Goal: Task Accomplishment & Management: Manage account settings

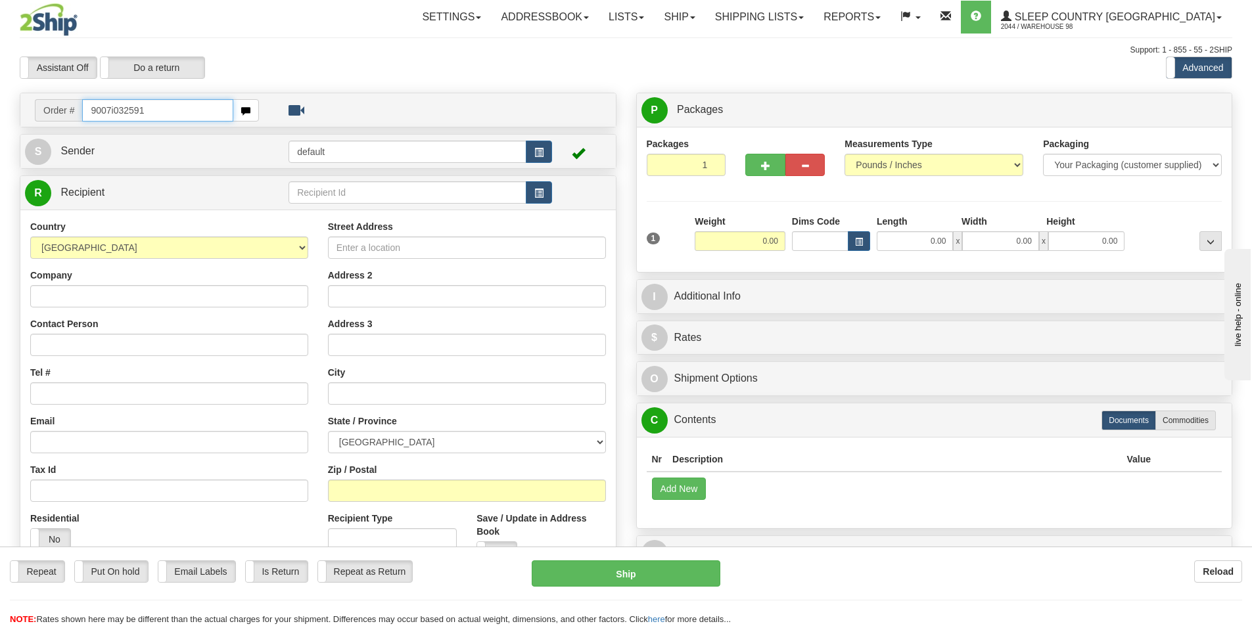
type input "9007i032591"
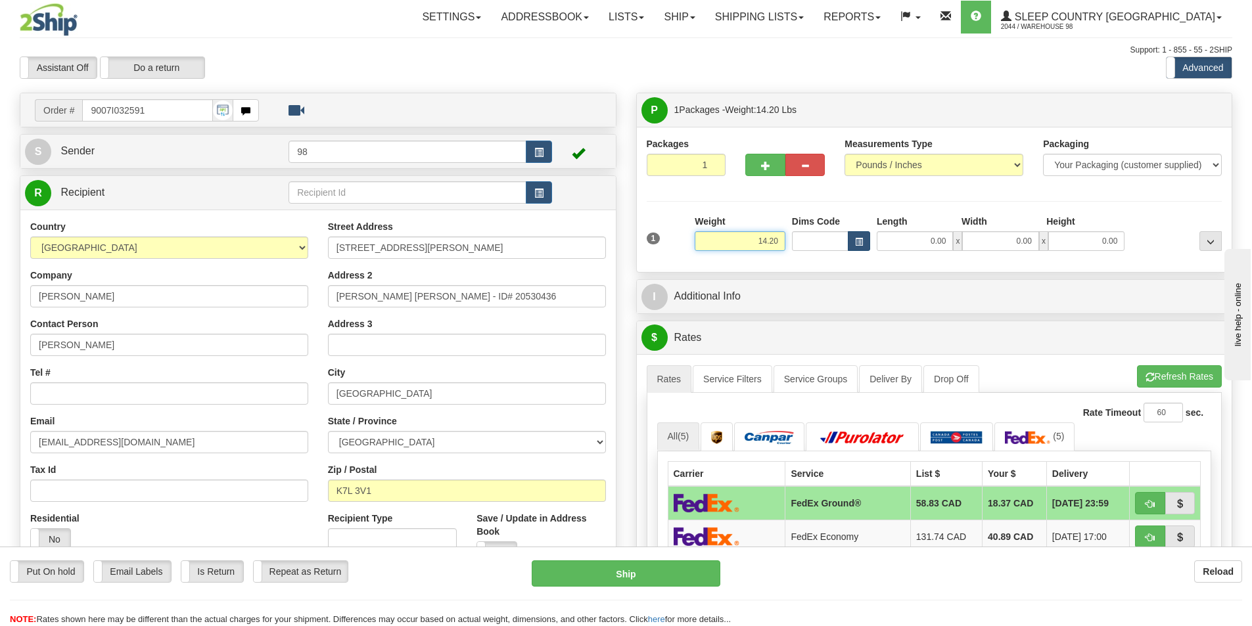
drag, startPoint x: 748, startPoint y: 237, endPoint x: 849, endPoint y: 247, distance: 101.7
click at [849, 247] on div "1 Weight 14.20 Dims Code x x" at bounding box center [935, 238] width 582 height 47
type input "13.00"
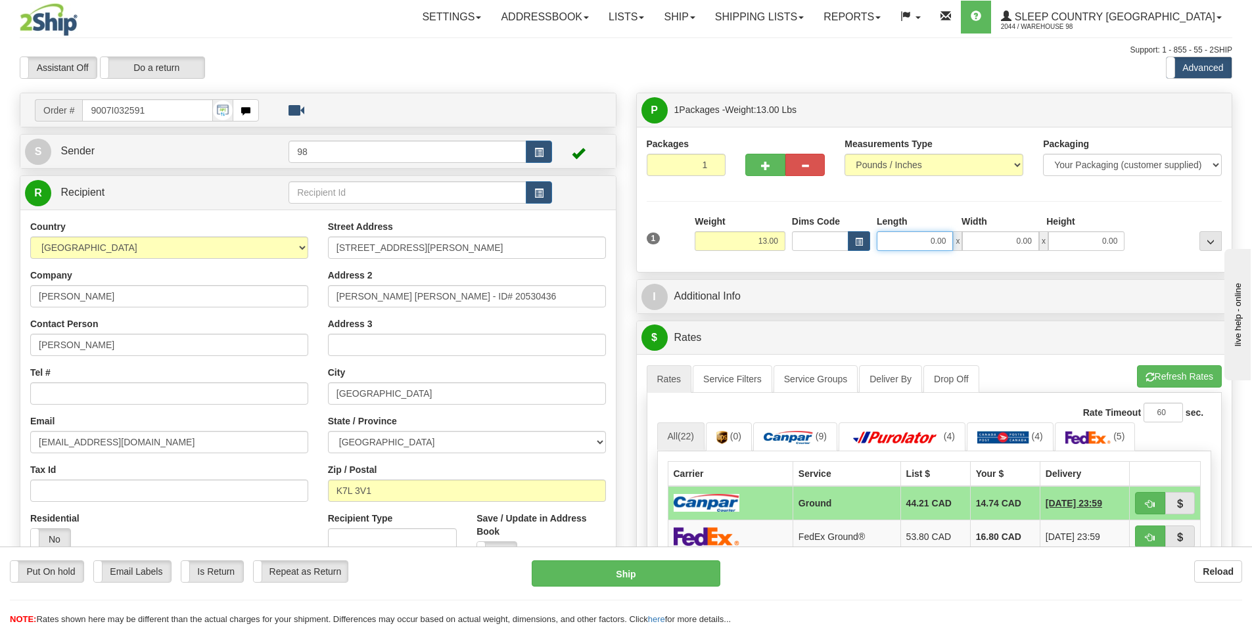
click at [929, 245] on input "0.00" at bounding box center [915, 241] width 76 height 20
type input "21.00"
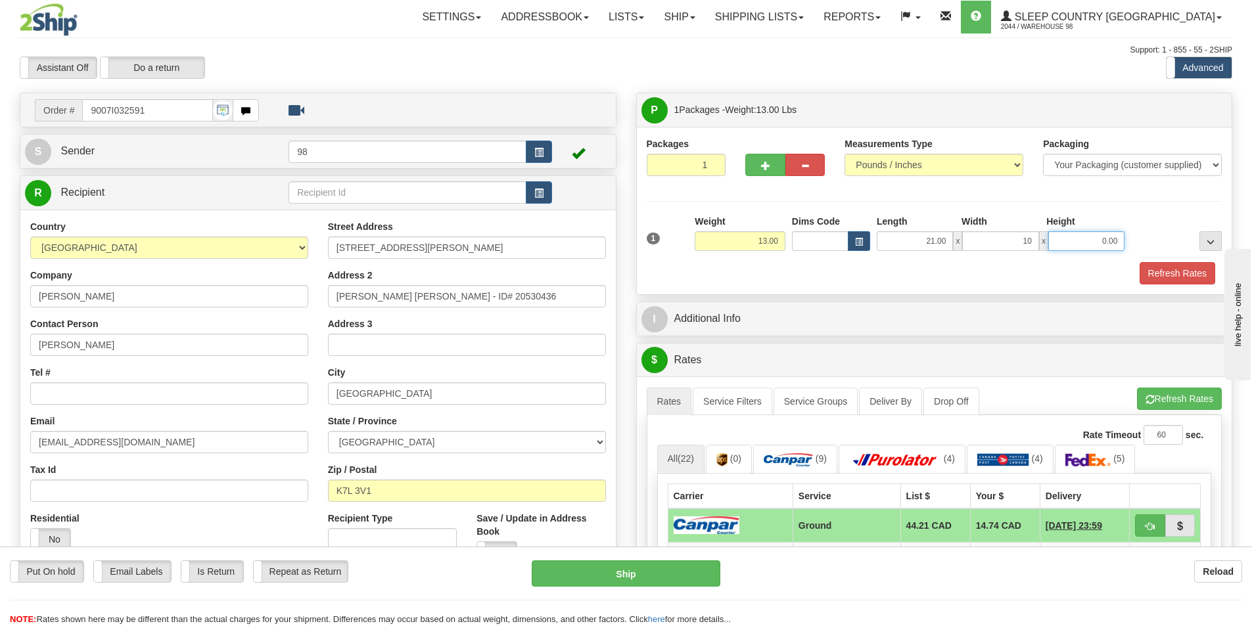
type input "10.00"
click at [1183, 275] on button "Refresh Rates" at bounding box center [1178, 273] width 76 height 22
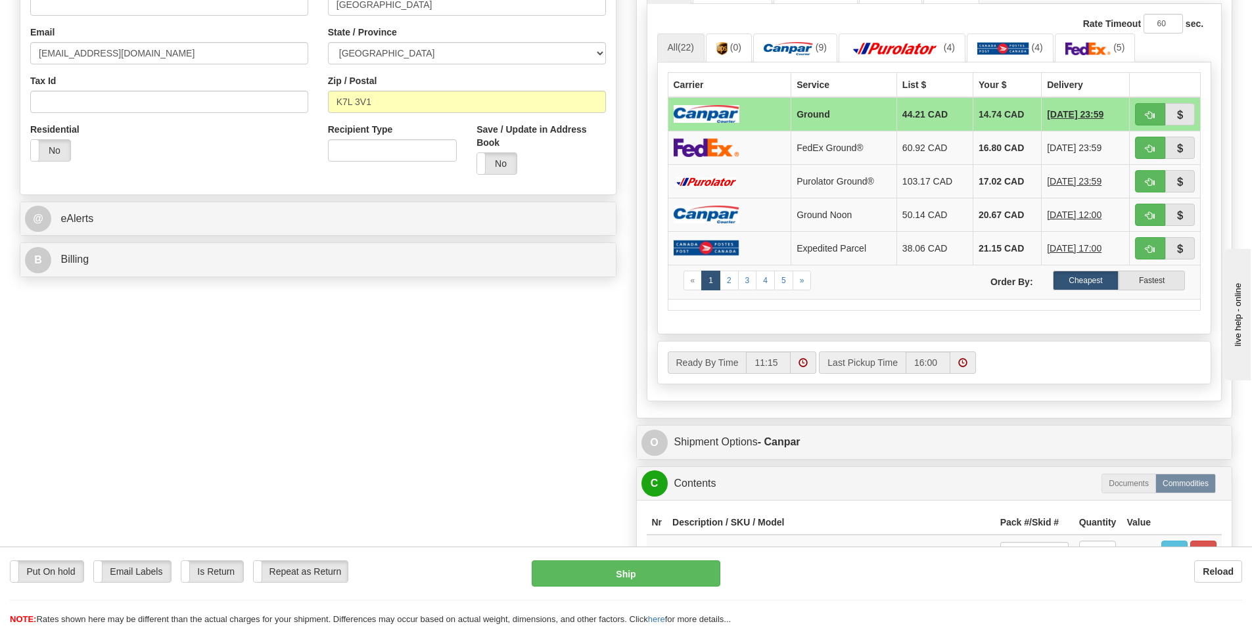
scroll to position [394, 0]
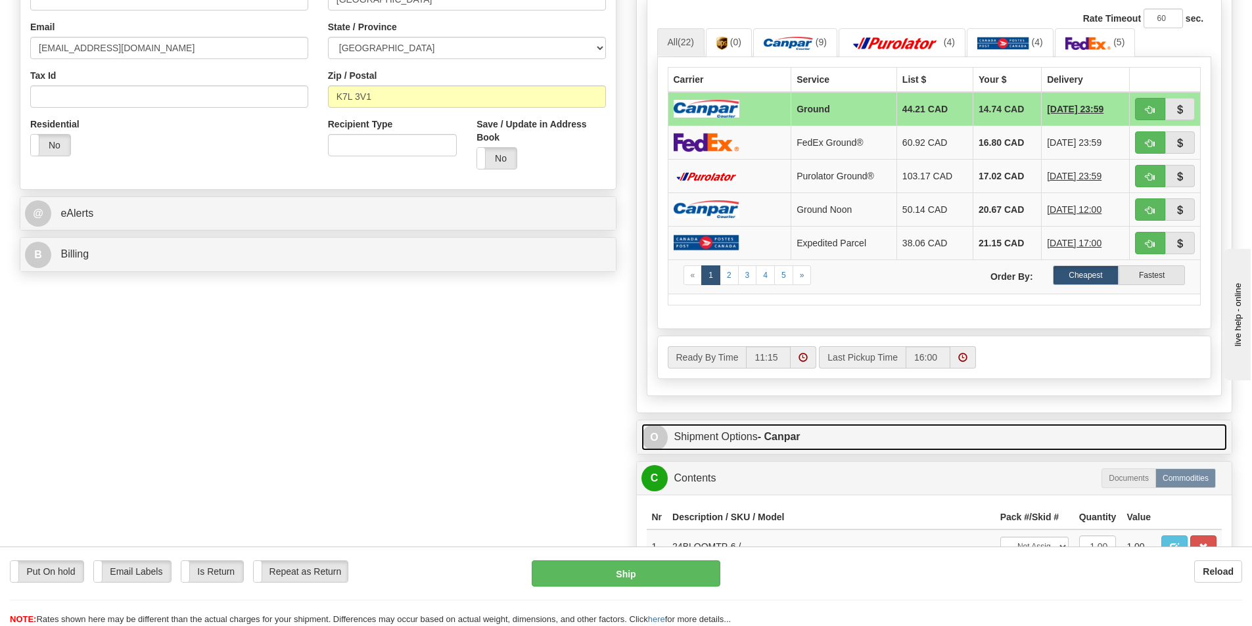
click at [759, 436] on link "O Shipment Options - Canpar" at bounding box center [935, 437] width 586 height 27
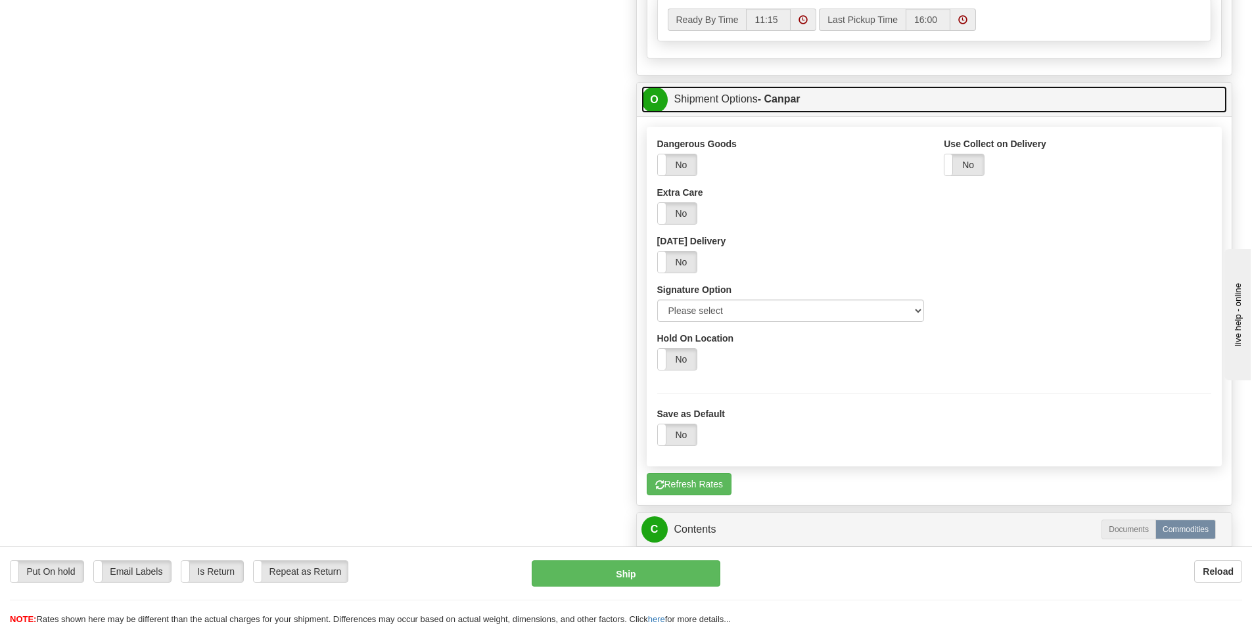
scroll to position [723, 0]
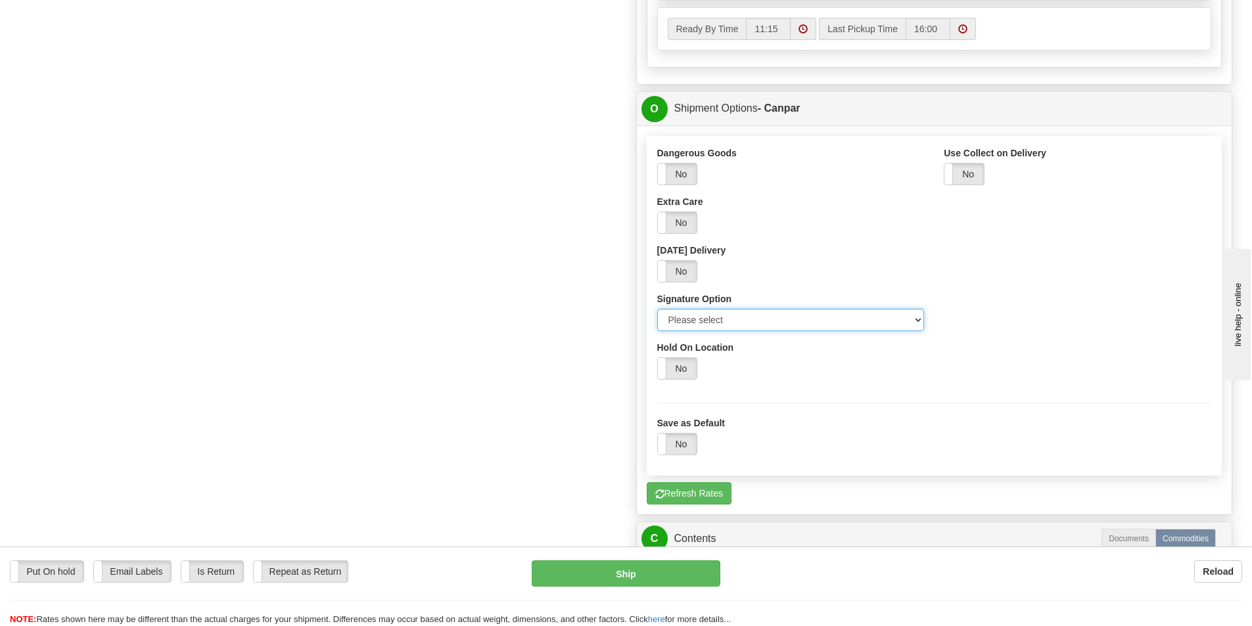
click at [902, 318] on select "Please select No Signature Required Signature Required Adult Signature" at bounding box center [791, 320] width 268 height 22
select select "2"
click at [657, 309] on select "Please select No Signature Required Signature Required Adult Signature" at bounding box center [791, 320] width 268 height 22
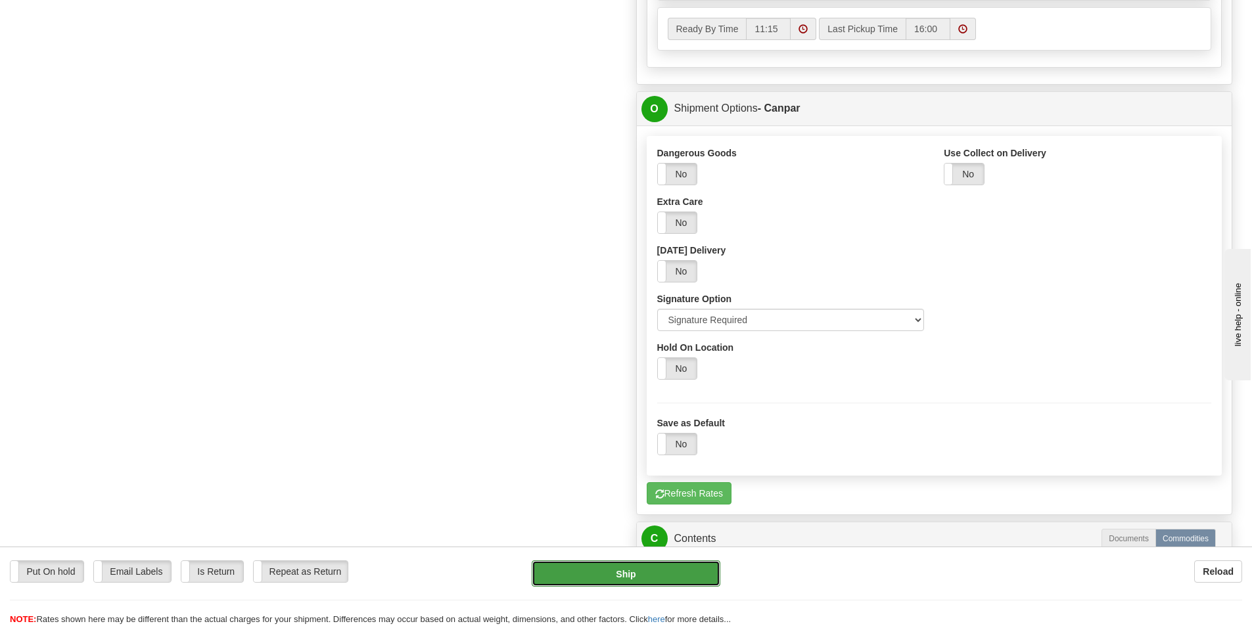
click at [636, 570] on button "Ship" at bounding box center [626, 574] width 189 height 26
type input "1"
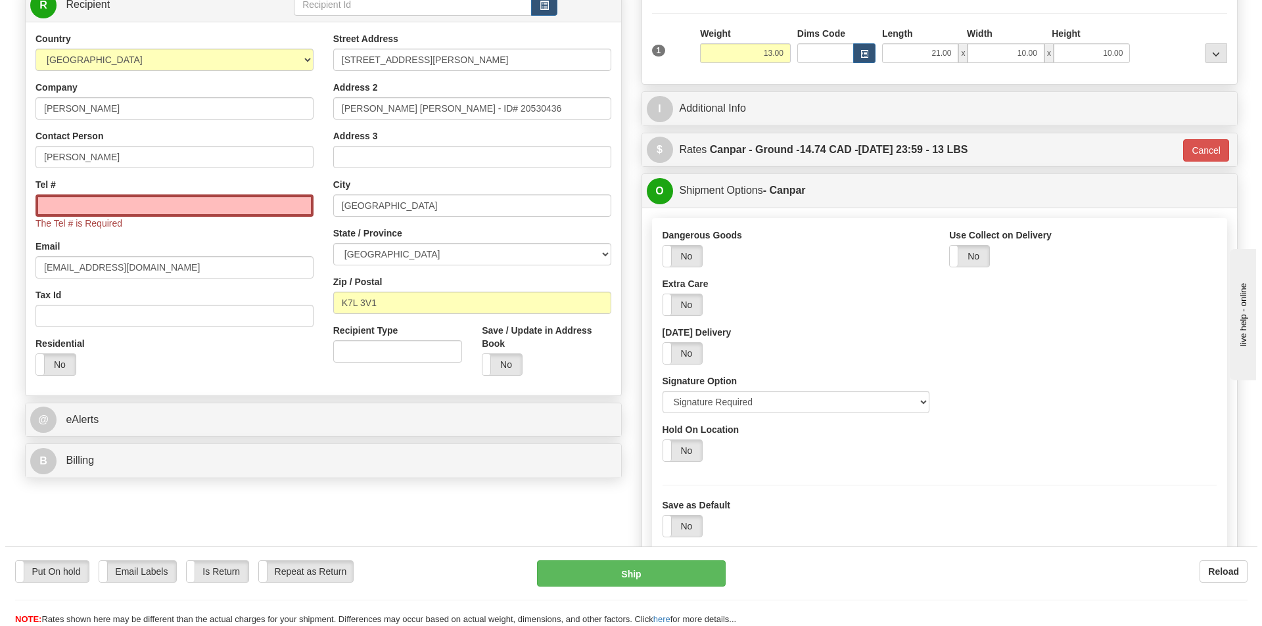
scroll to position [187, 0]
click at [39, 202] on input "Tel #" at bounding box center [169, 206] width 278 height 22
paste input "236 862-9021"
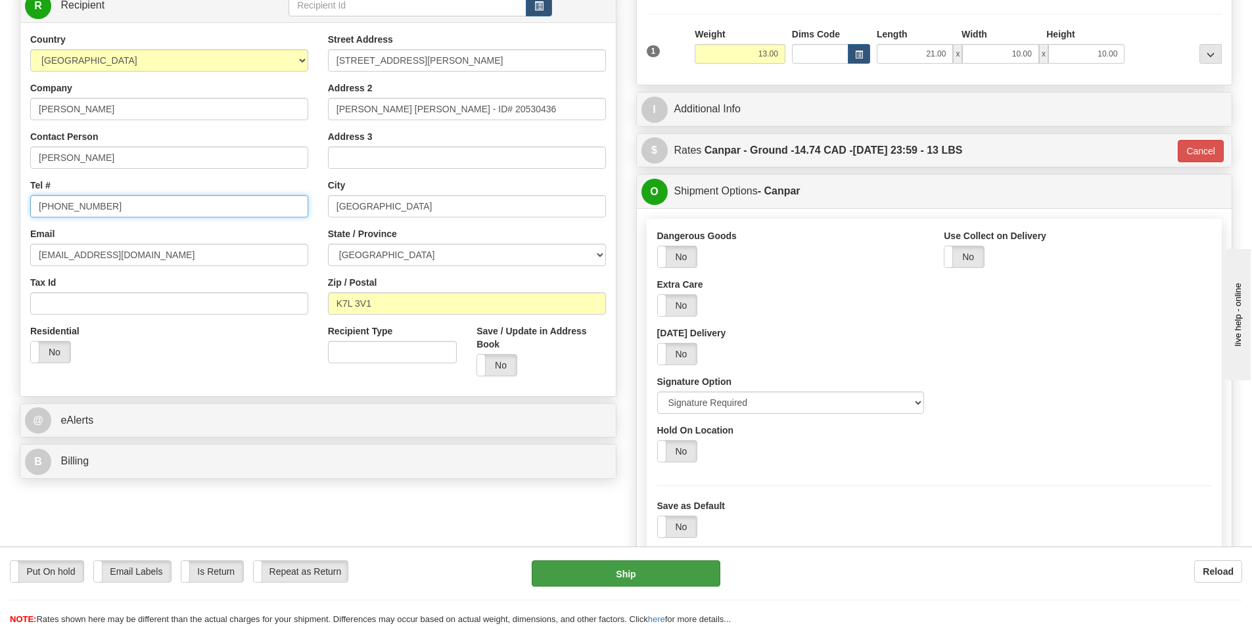
type input "236 862-9021"
click at [665, 567] on button "Ship" at bounding box center [626, 574] width 189 height 26
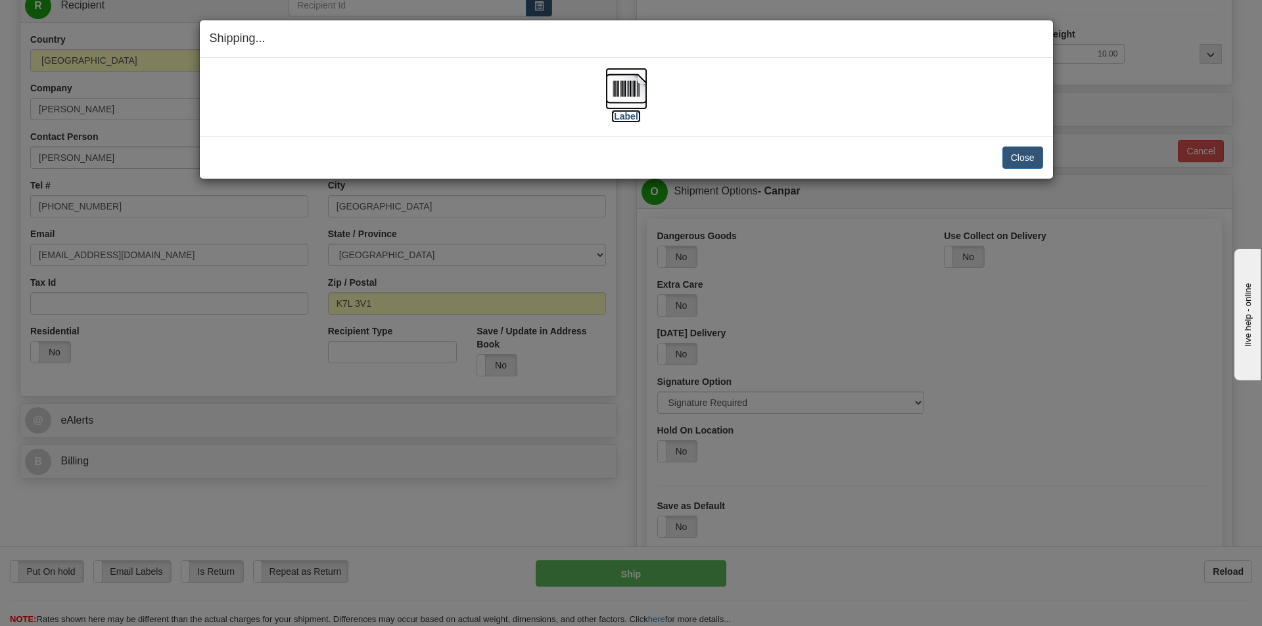
click at [628, 119] on label "[Label]" at bounding box center [626, 116] width 30 height 13
click at [1012, 154] on button "Close" at bounding box center [1022, 158] width 41 height 22
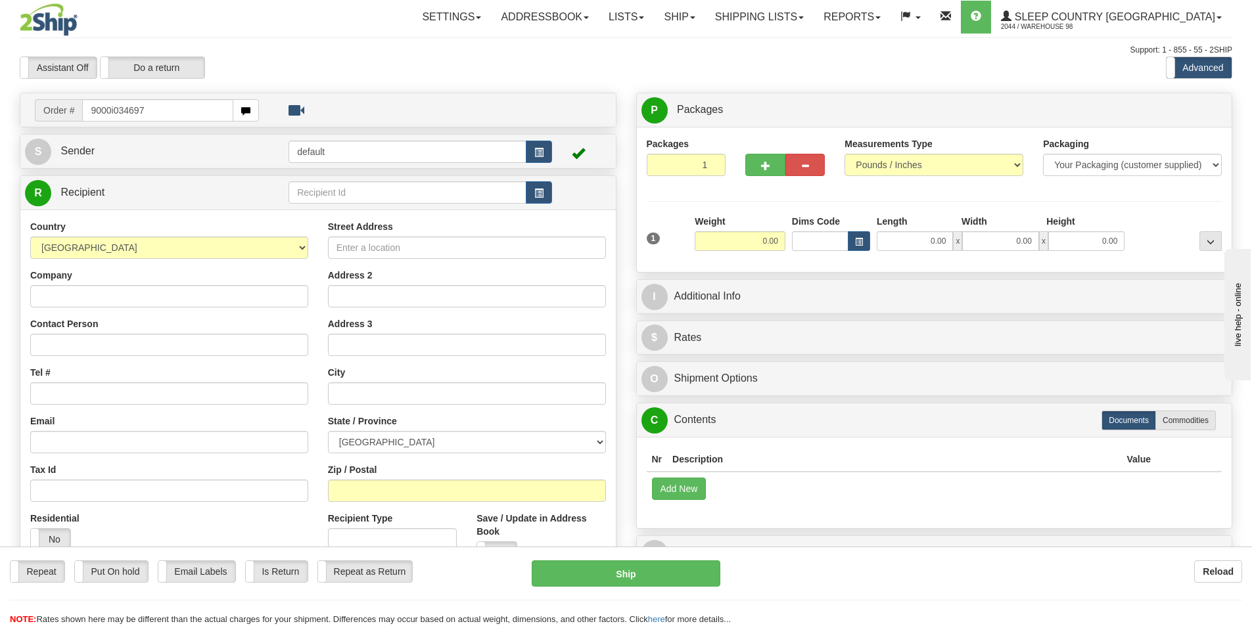
type input "9000i034697"
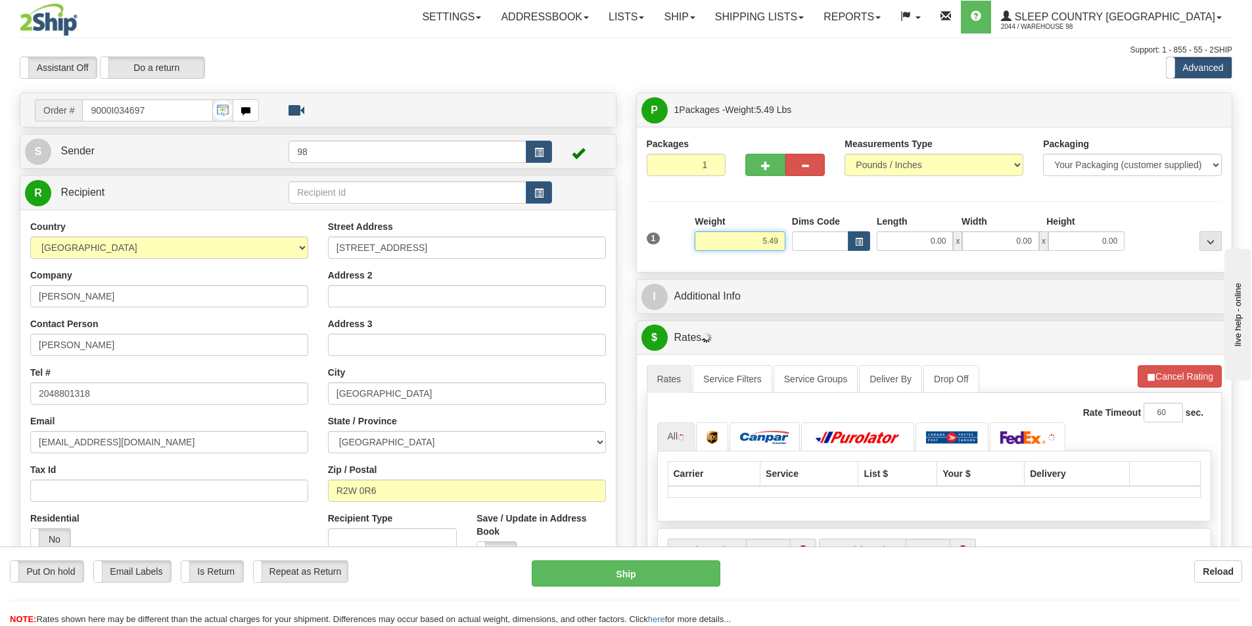
drag, startPoint x: 746, startPoint y: 236, endPoint x: 799, endPoint y: 243, distance: 53.1
click at [799, 243] on div "1 Weight 5.49 Dims Code 0.00" at bounding box center [935, 238] width 582 height 47
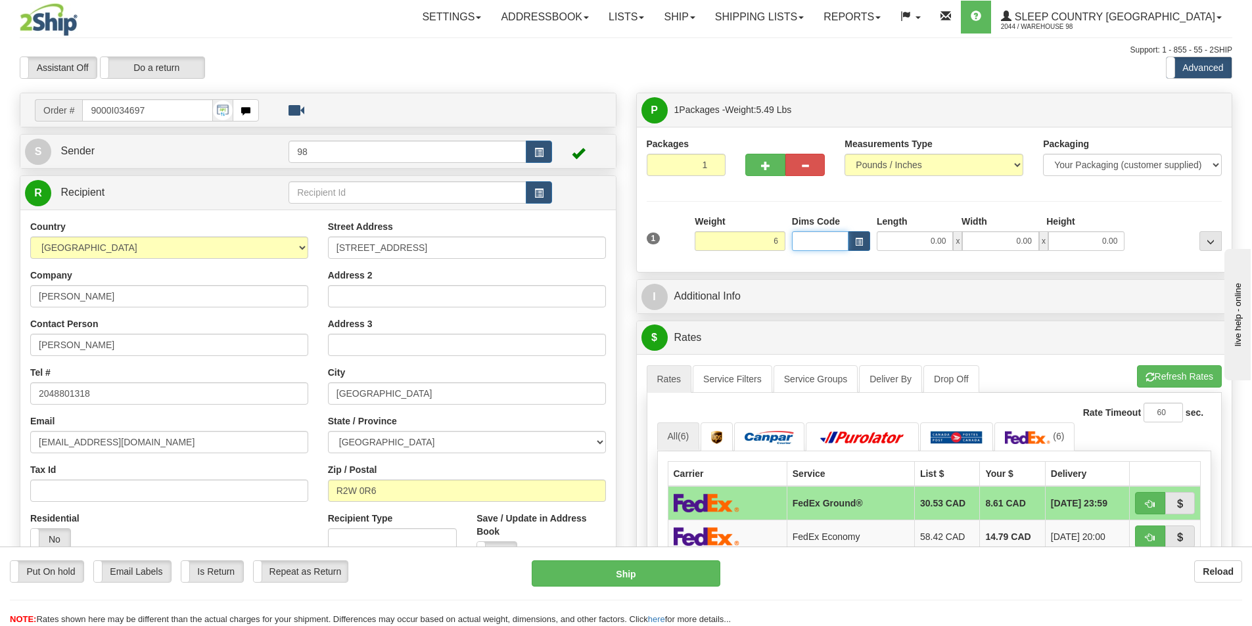
type input "6.00"
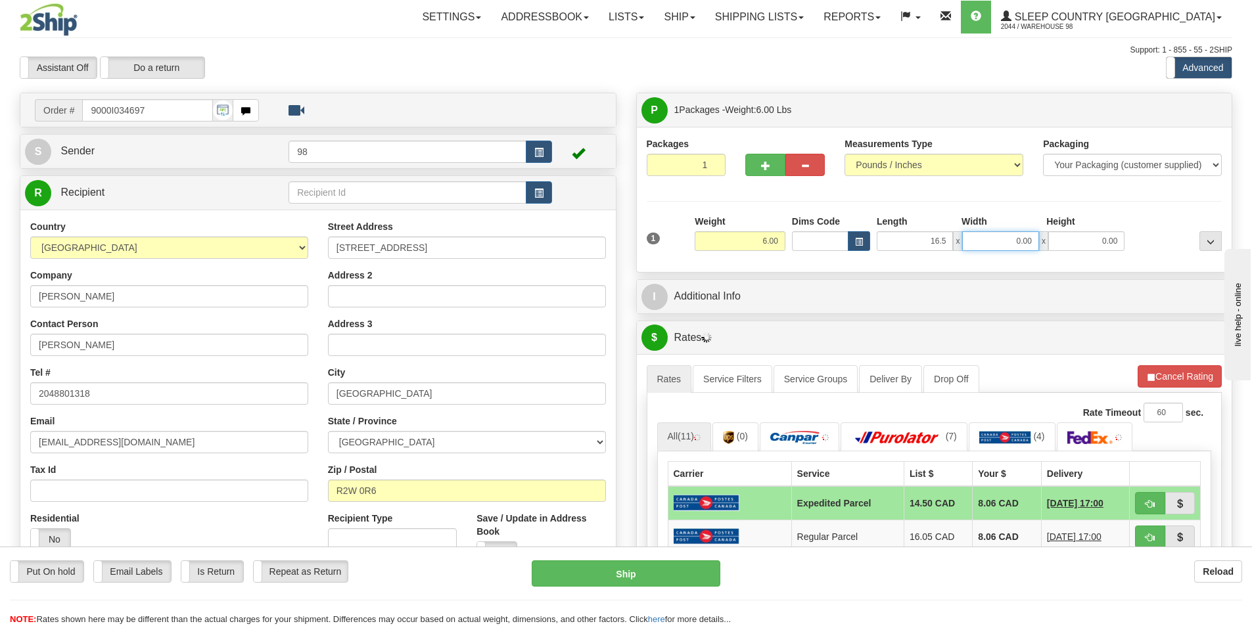
type input "16.50"
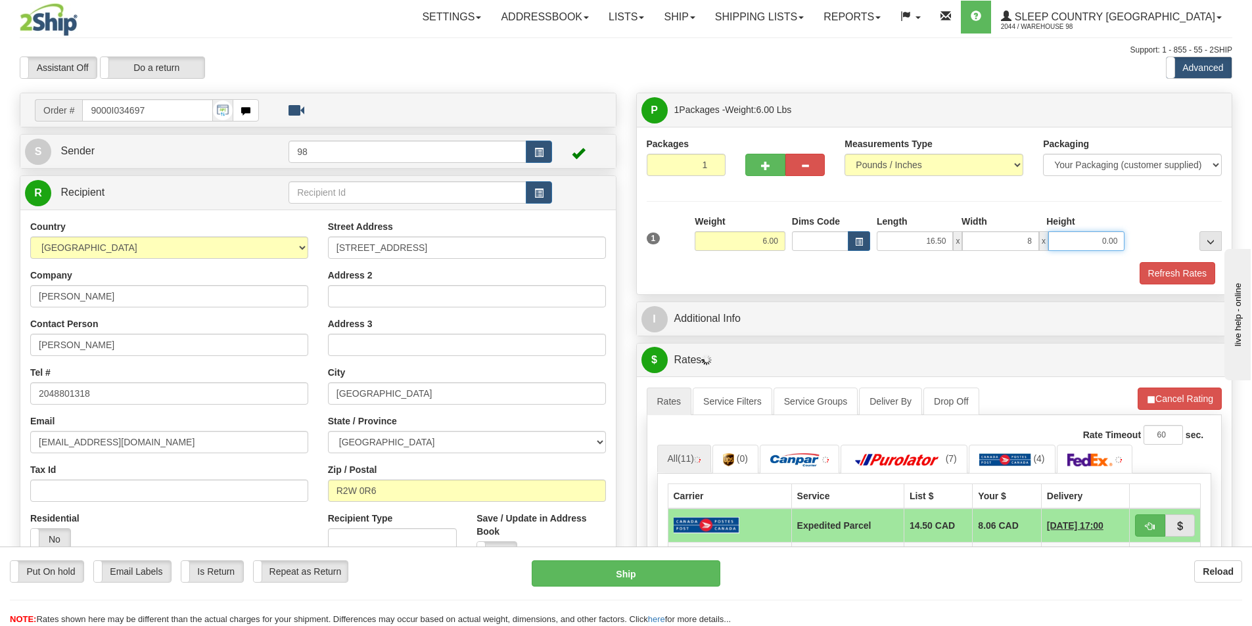
type input "8.00"
click at [1197, 277] on button "Refresh Rates" at bounding box center [1178, 273] width 76 height 22
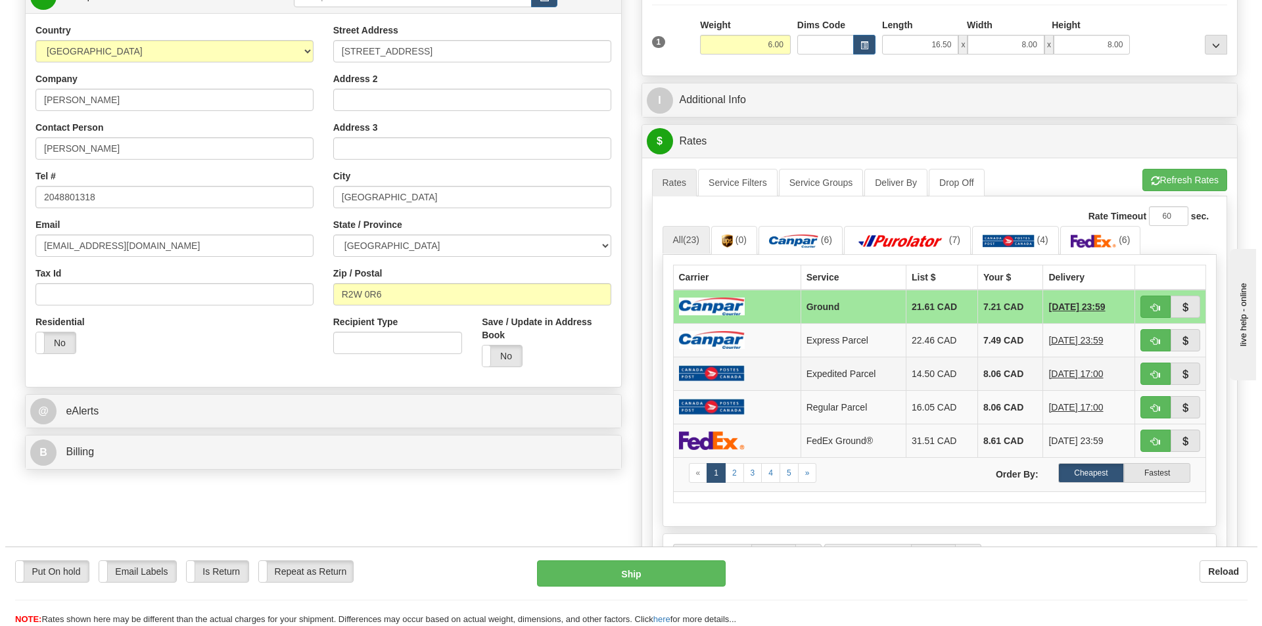
scroll to position [197, 0]
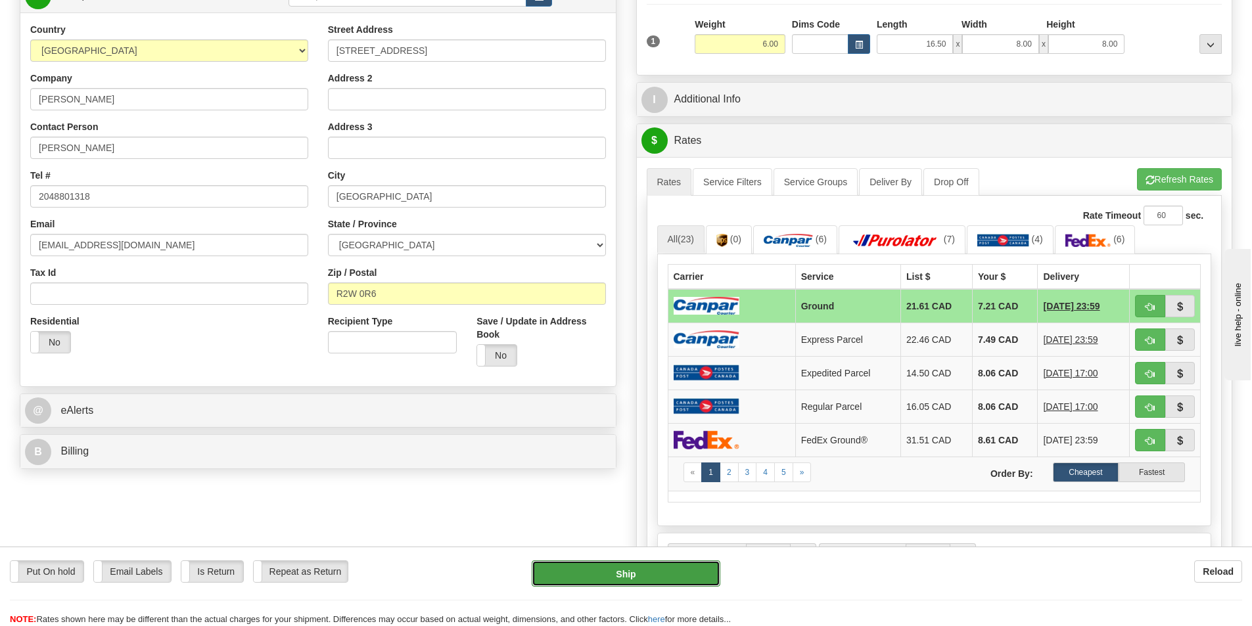
click at [651, 567] on button "Ship" at bounding box center [626, 574] width 189 height 26
type input "1"
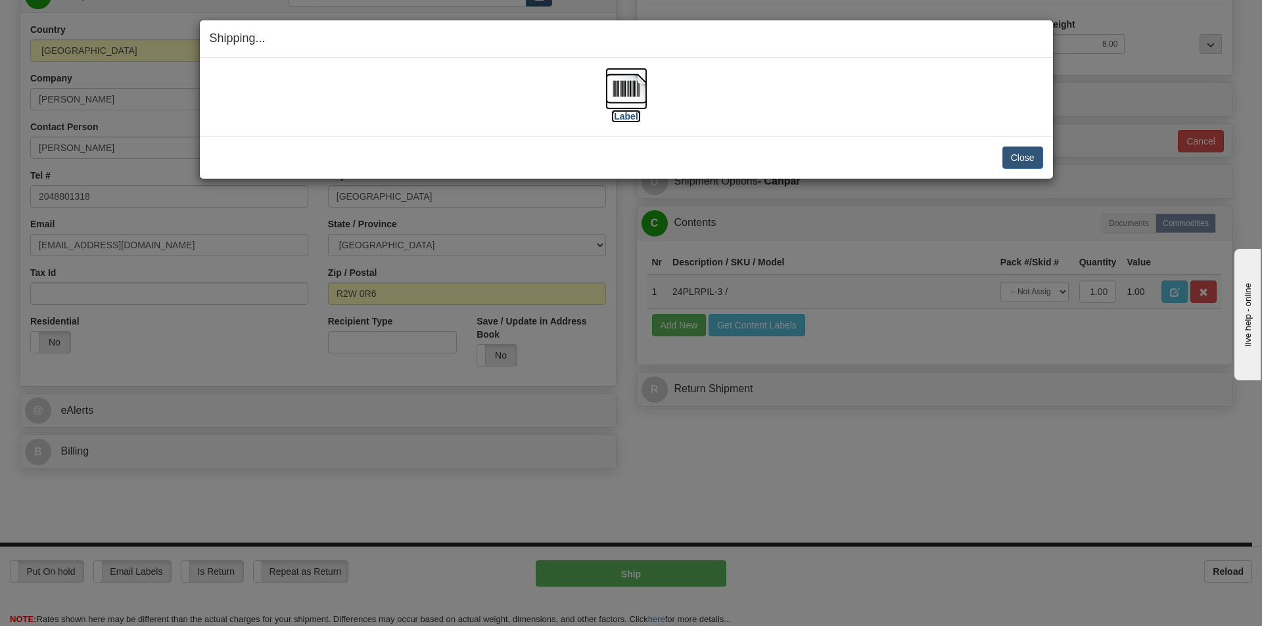
click at [628, 114] on label "[Label]" at bounding box center [626, 116] width 30 height 13
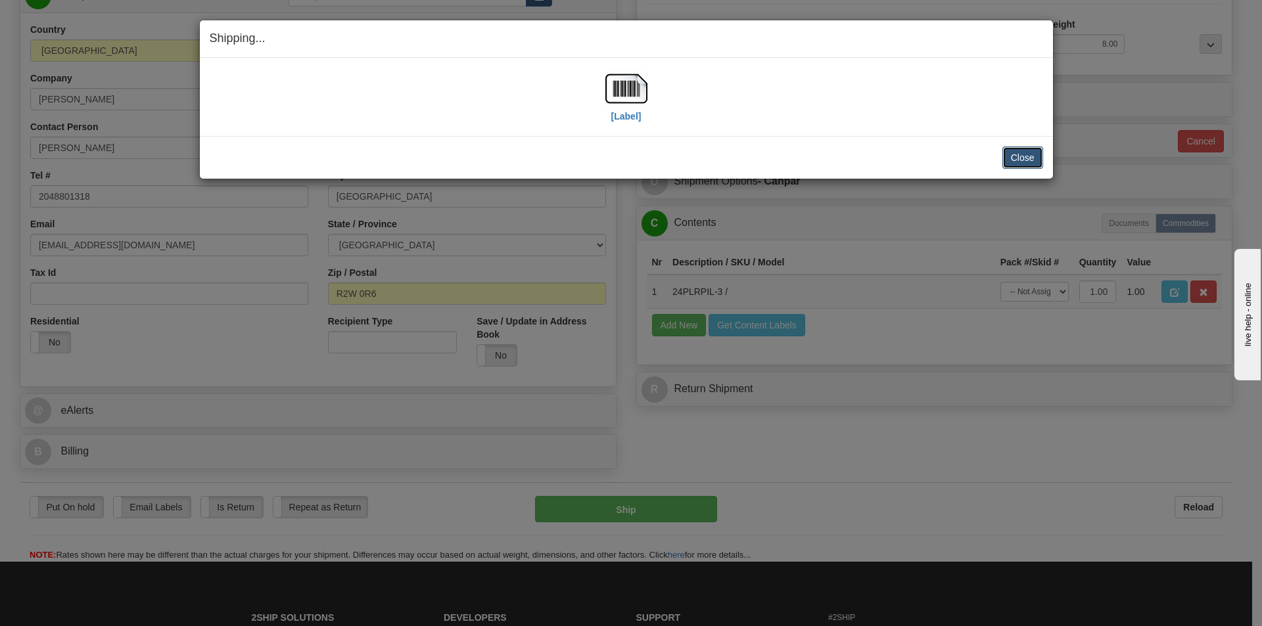
click at [1031, 162] on button "Close" at bounding box center [1022, 158] width 41 height 22
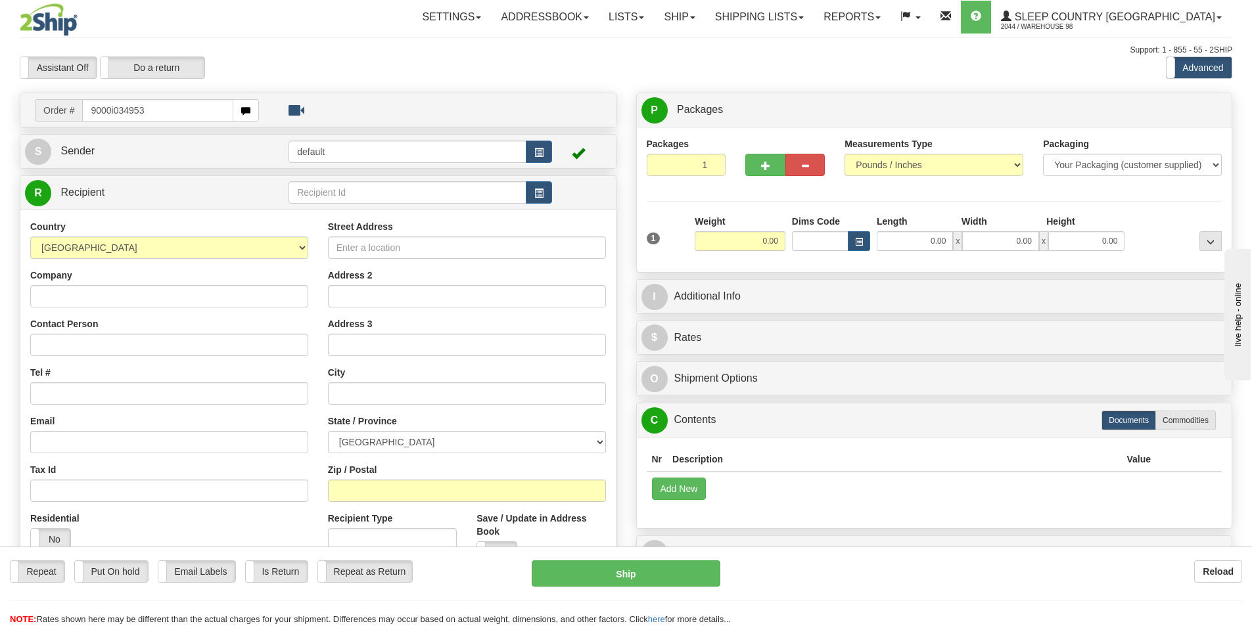
type input "9000i034953"
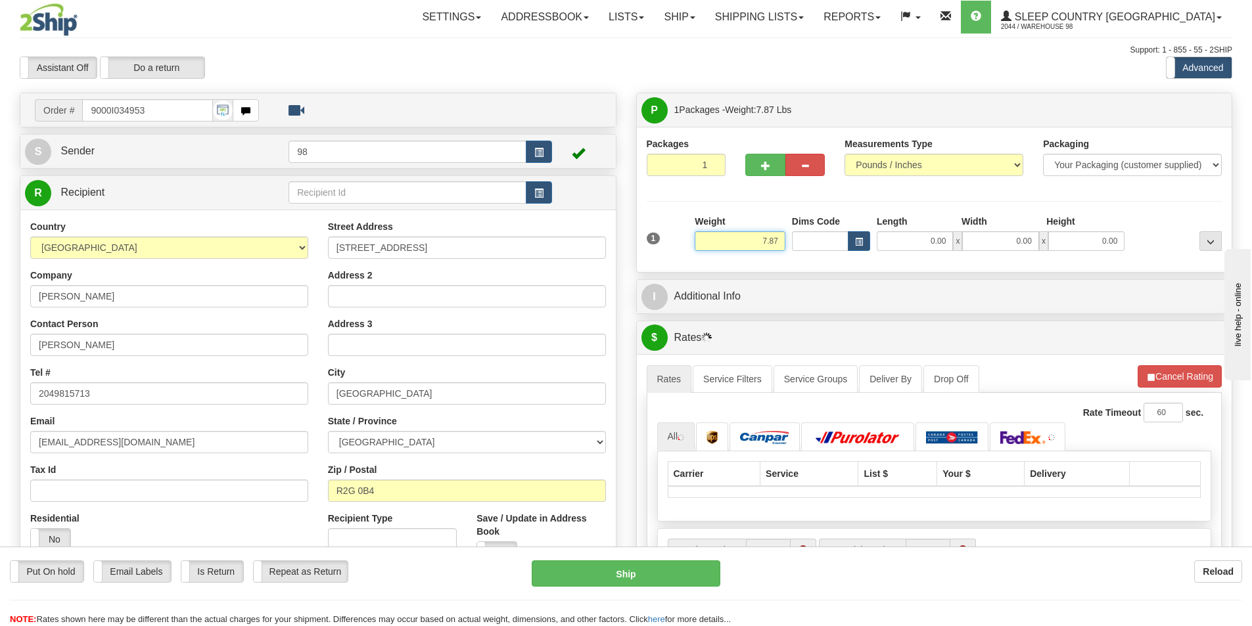
drag, startPoint x: 778, startPoint y: 240, endPoint x: 791, endPoint y: 239, distance: 13.9
click at [791, 239] on div "1 Weight 7.87 Dims Code 0.00" at bounding box center [935, 238] width 582 height 47
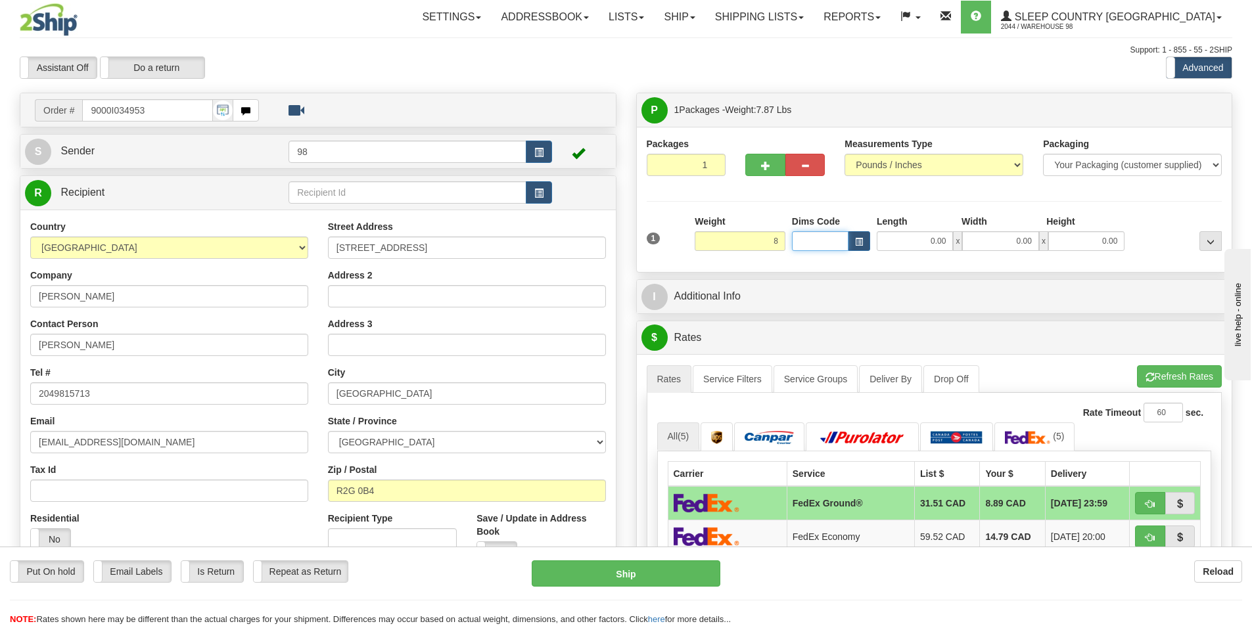
type input "8.00"
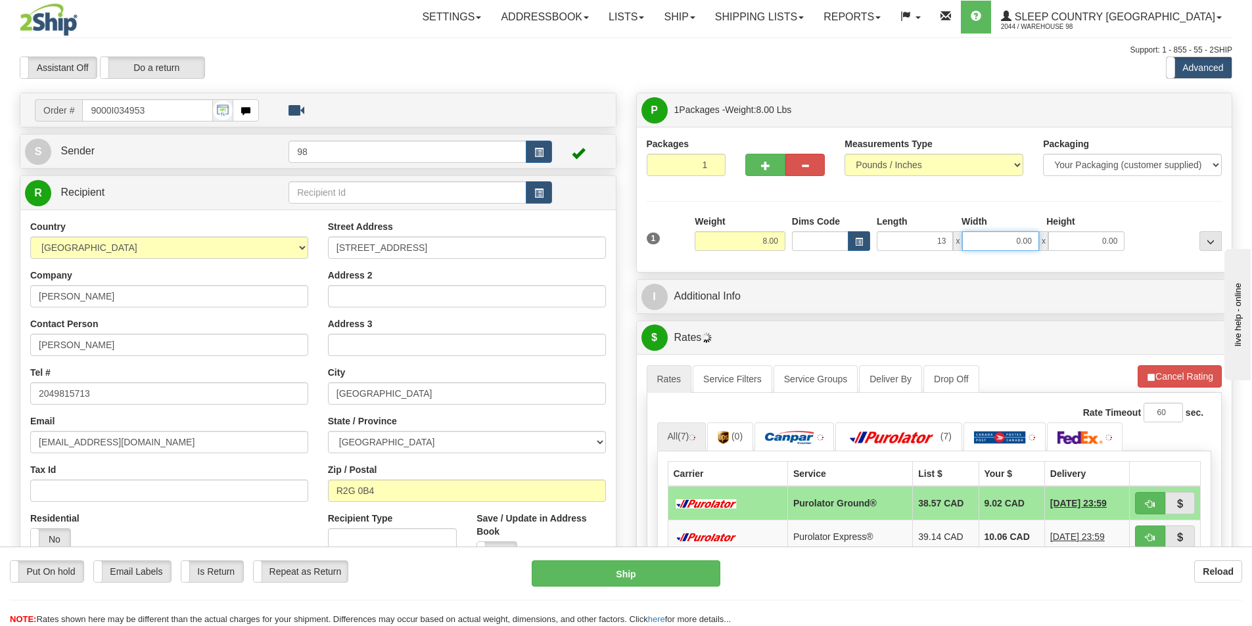
type input "13.00"
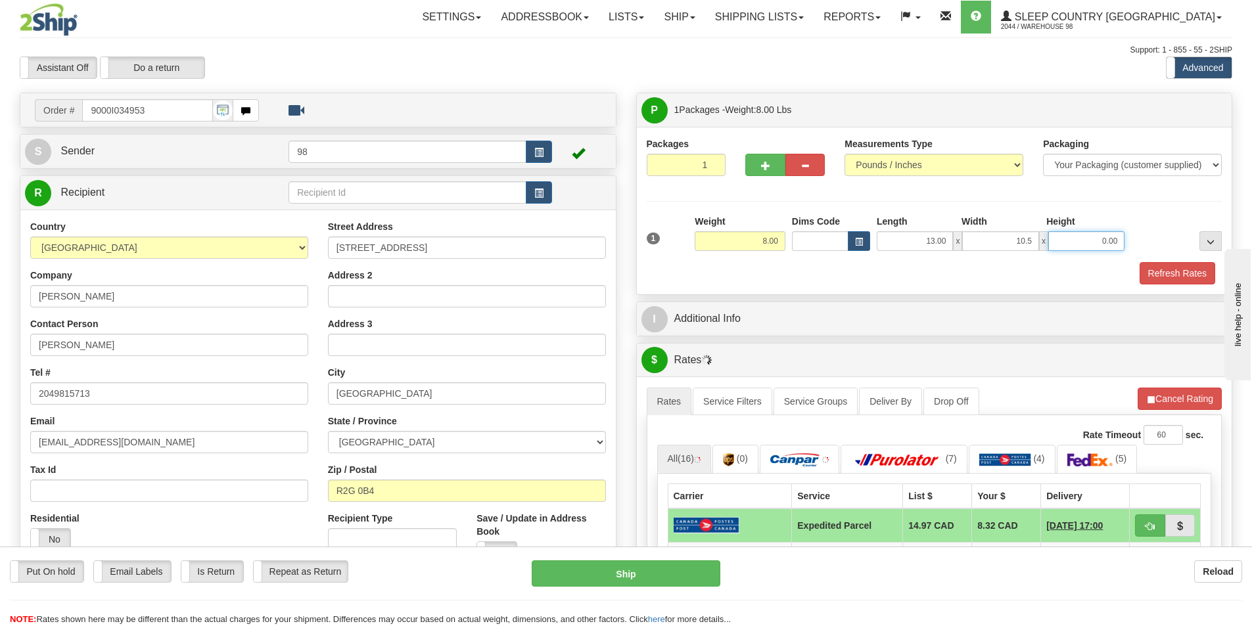
type input "10.50"
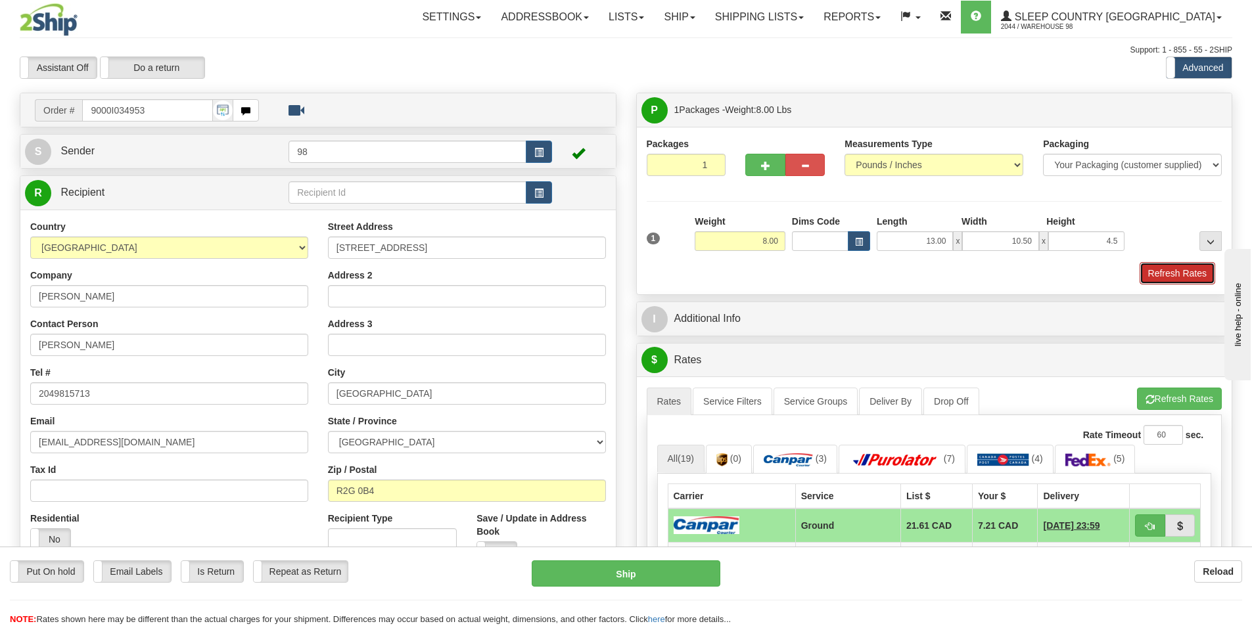
type input "4.50"
click at [1158, 275] on button "Refresh Rates" at bounding box center [1178, 273] width 76 height 22
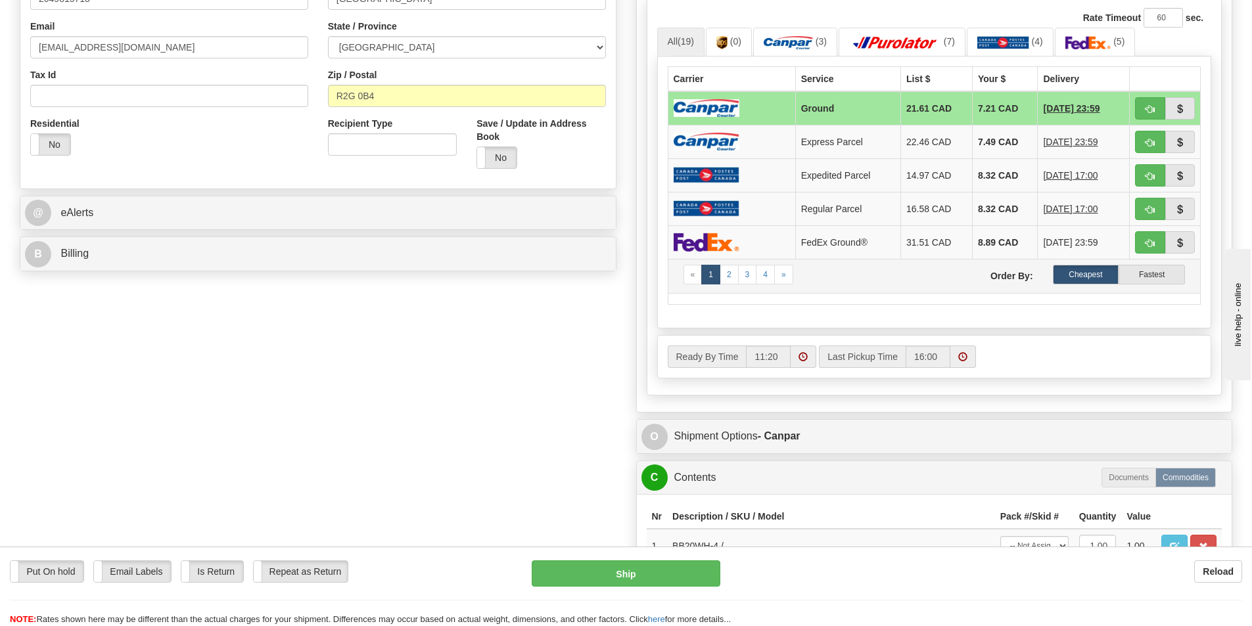
scroll to position [460, 0]
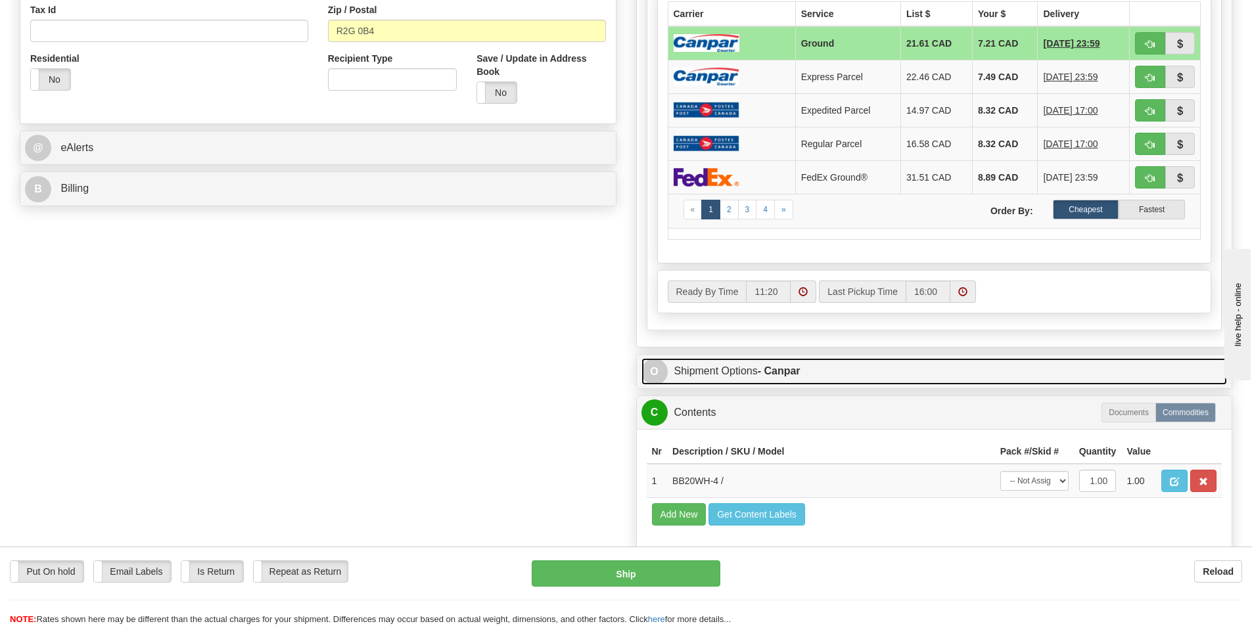
click at [732, 371] on link "O Shipment Options - Canpar" at bounding box center [935, 371] width 586 height 27
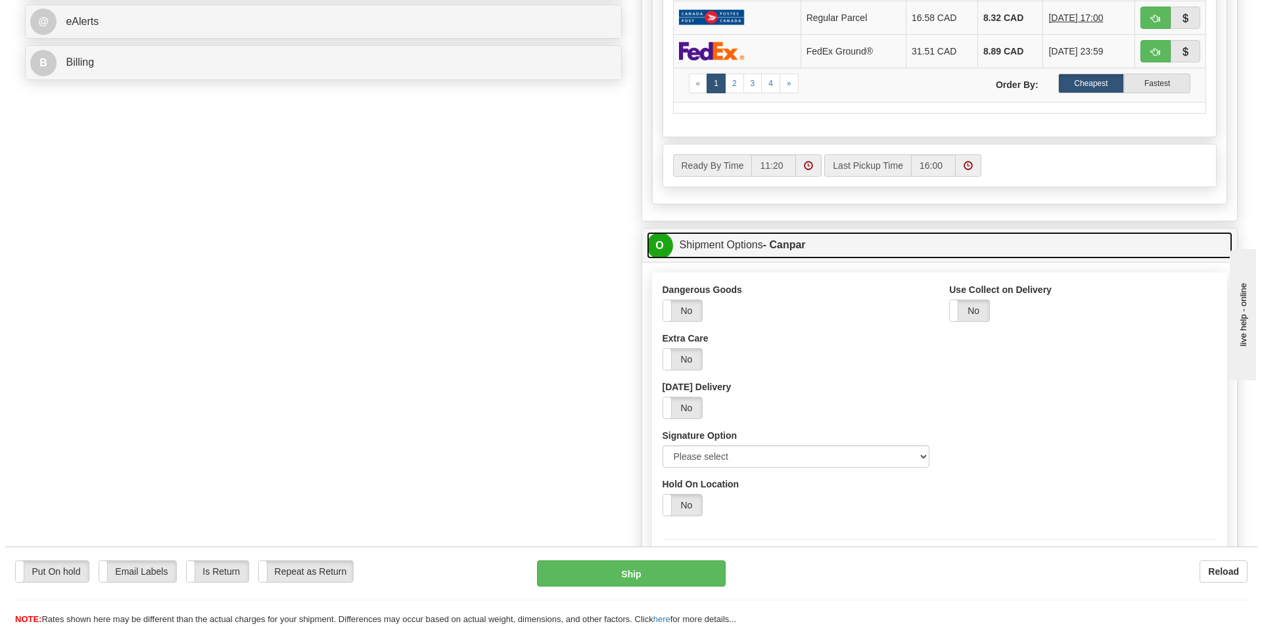
scroll to position [592, 0]
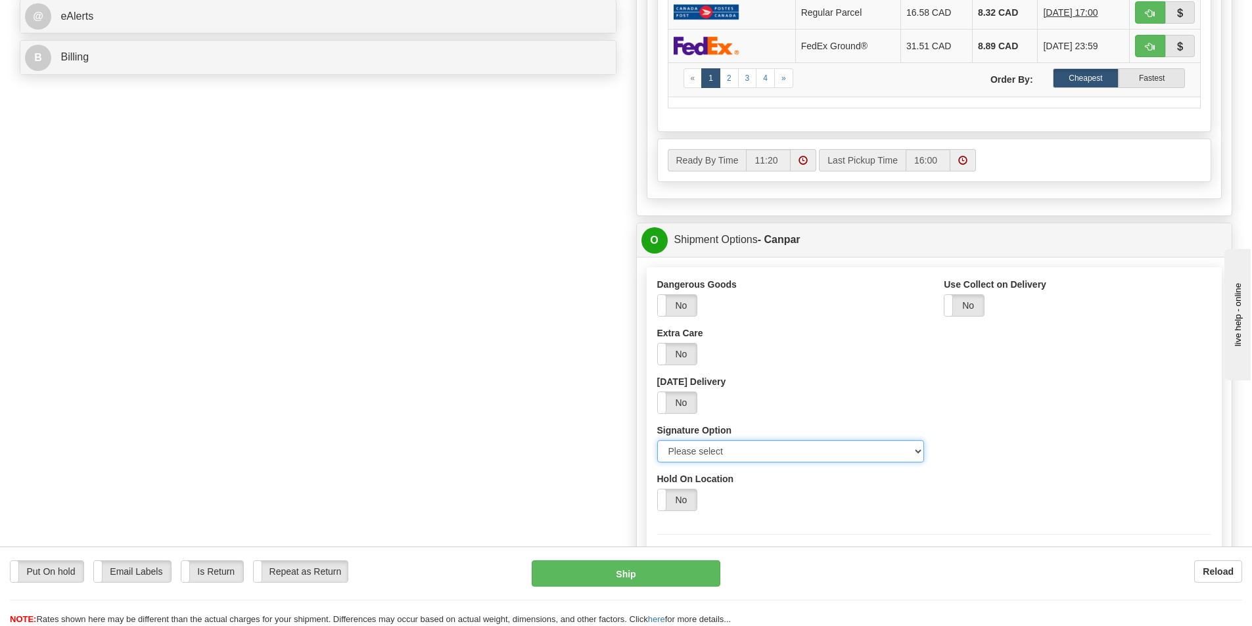
click at [738, 451] on select "Please select No Signature Required Signature Required Adult Signature" at bounding box center [791, 451] width 268 height 22
select select "2"
click at [657, 440] on select "Please select No Signature Required Signature Required Adult Signature" at bounding box center [791, 451] width 268 height 22
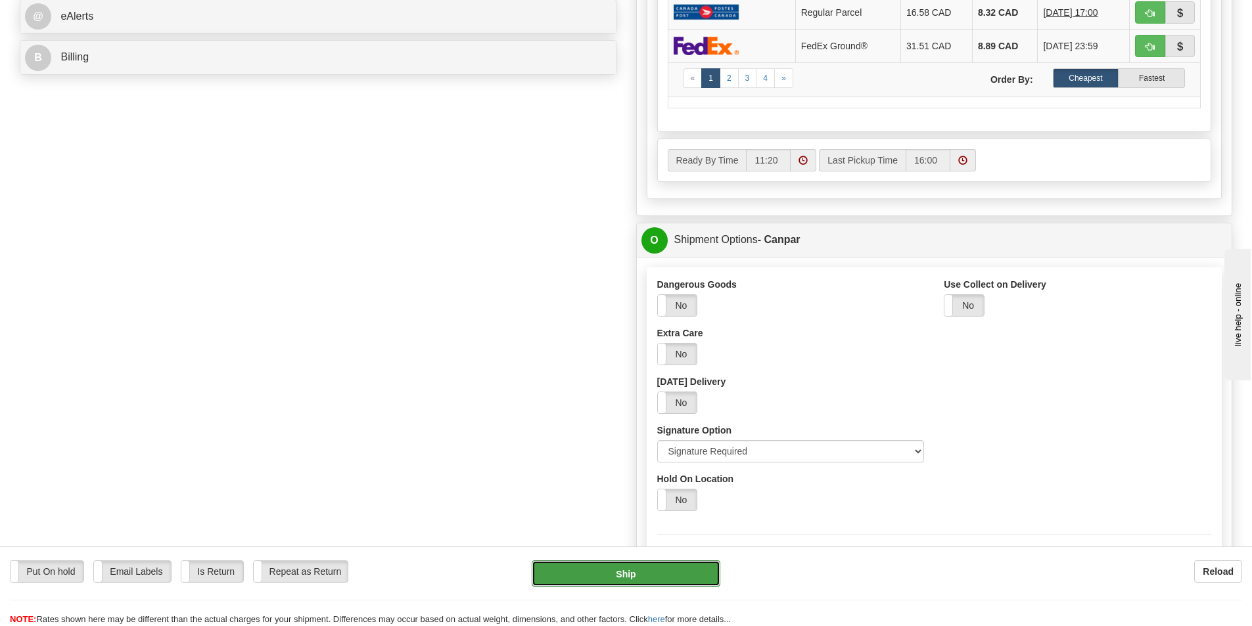
click at [617, 575] on button "Ship" at bounding box center [626, 574] width 189 height 26
type input "1"
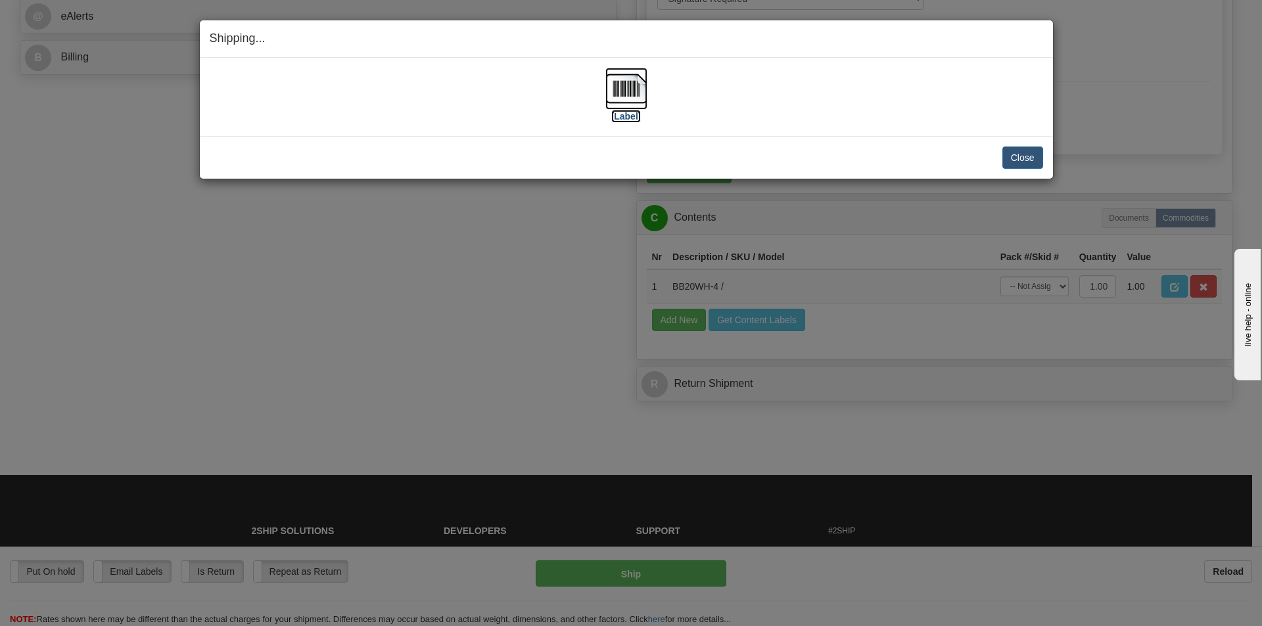
click at [626, 114] on label "[Label]" at bounding box center [626, 116] width 30 height 13
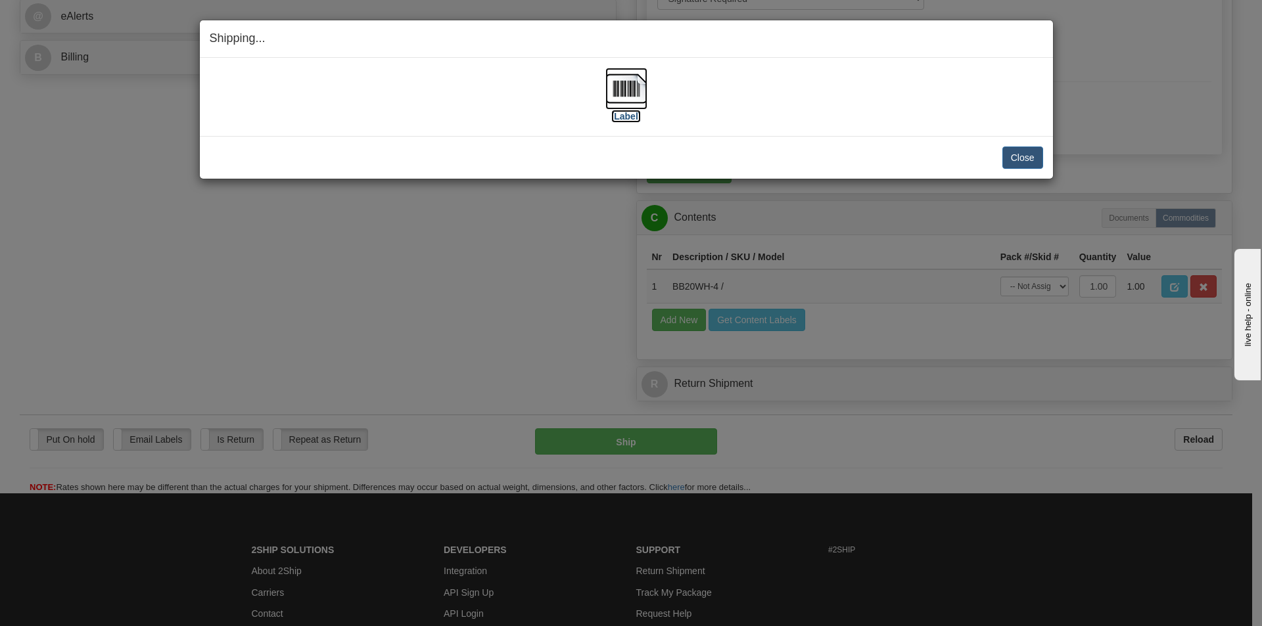
click at [622, 117] on label "[Label]" at bounding box center [626, 116] width 30 height 13
click at [1017, 156] on button "Close" at bounding box center [1022, 158] width 41 height 22
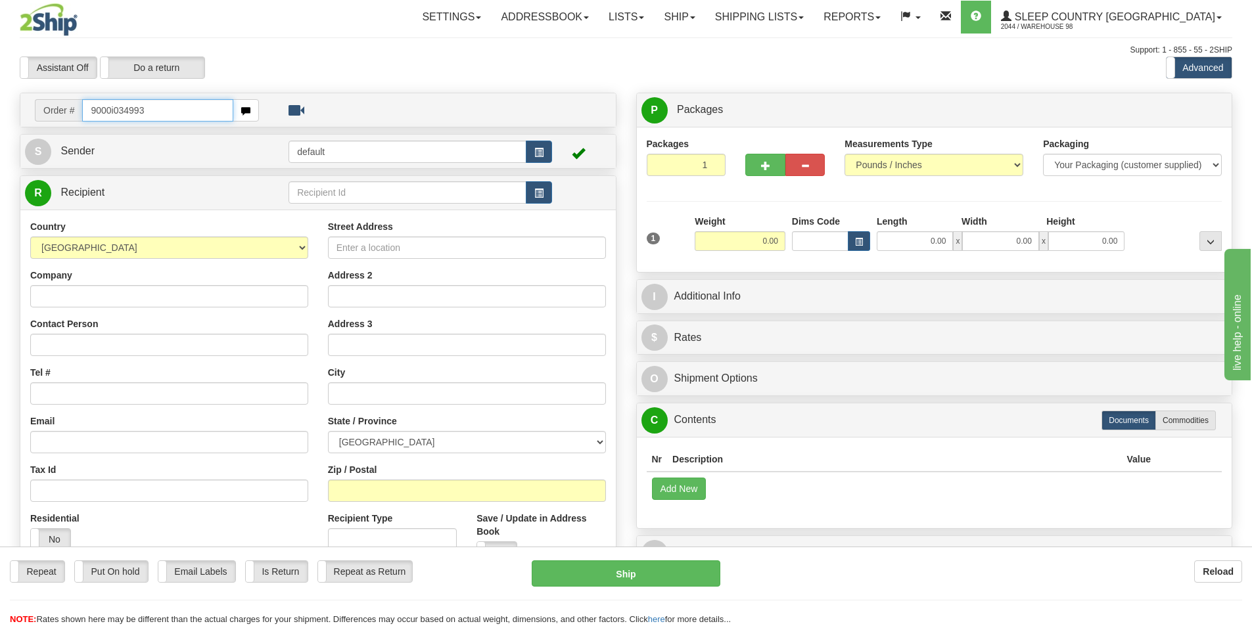
type input "9000i034993"
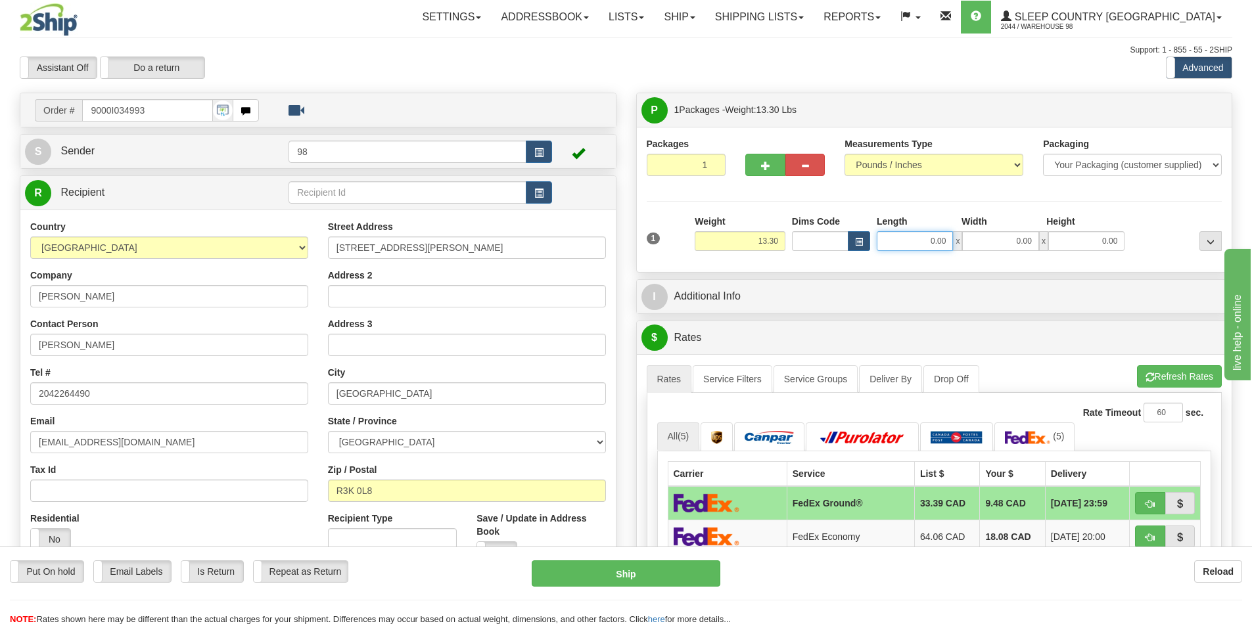
drag, startPoint x: 914, startPoint y: 240, endPoint x: 946, endPoint y: 239, distance: 31.6
click at [946, 239] on input "0.00" at bounding box center [915, 241] width 76 height 20
type input "13.00"
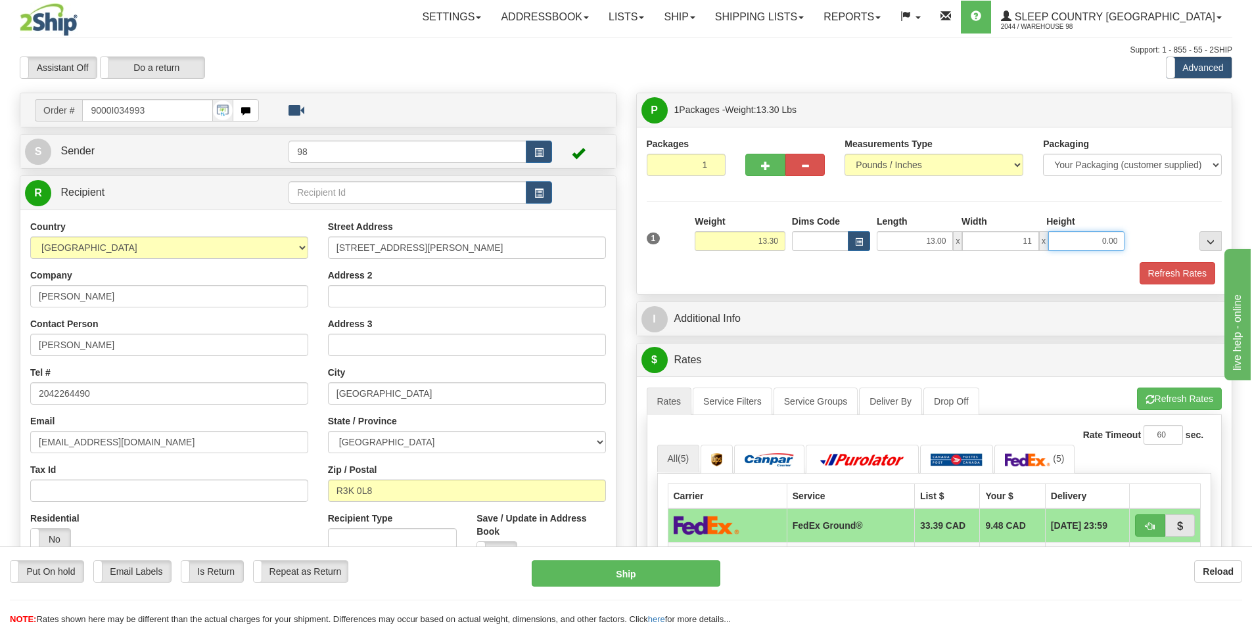
type input "11.00"
type input "7.00"
click at [1192, 275] on button "Refresh Rates" at bounding box center [1178, 273] width 76 height 22
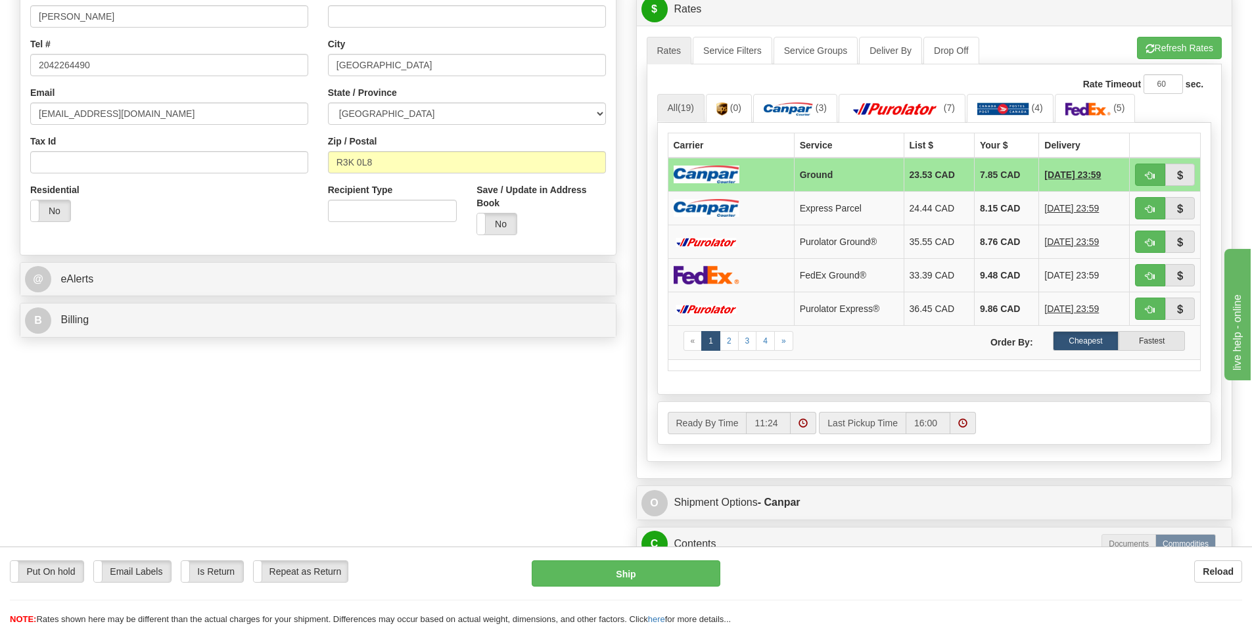
scroll to position [460, 0]
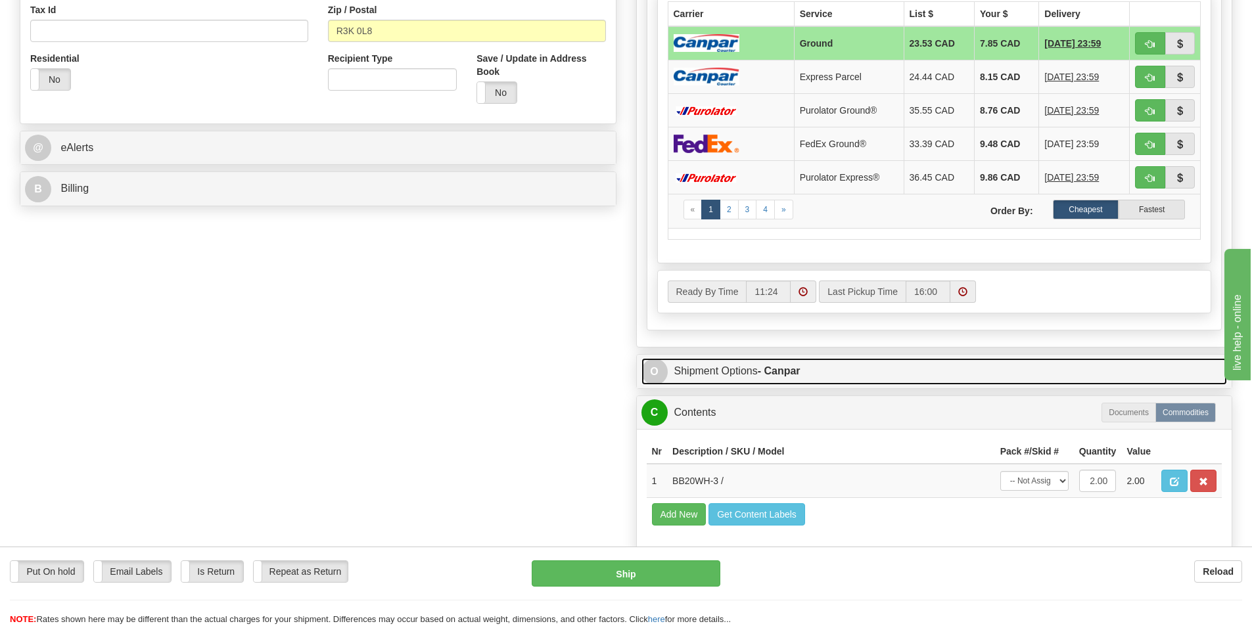
click at [801, 375] on strong "- Canpar" at bounding box center [779, 370] width 43 height 11
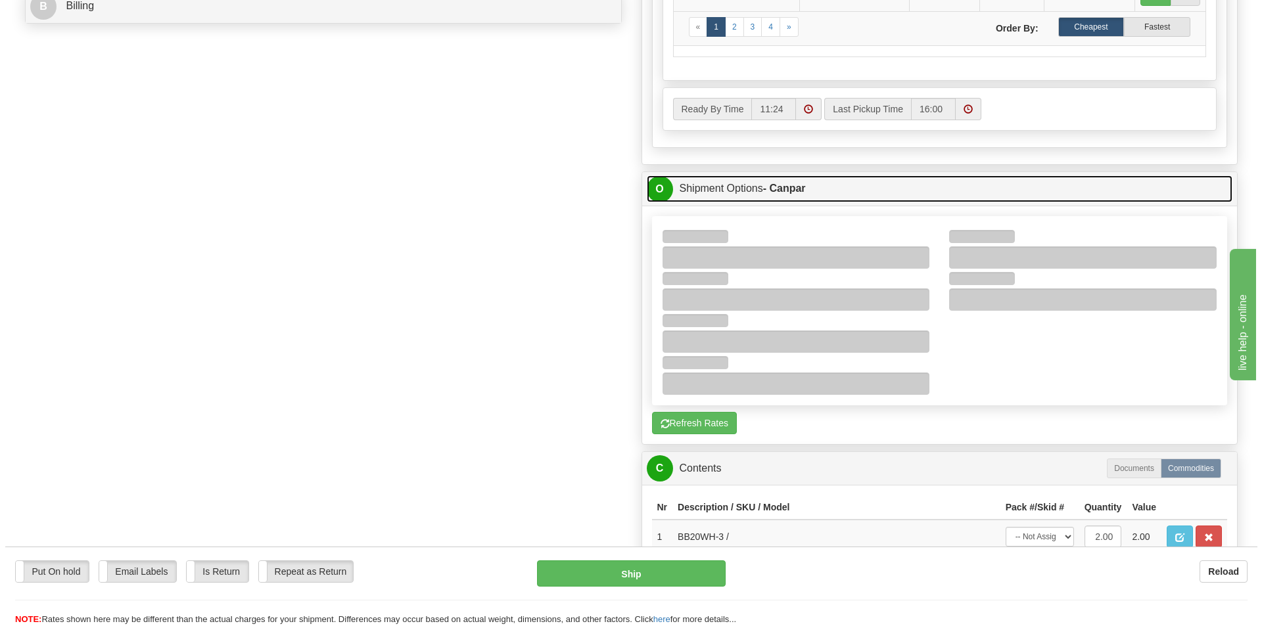
scroll to position [657, 0]
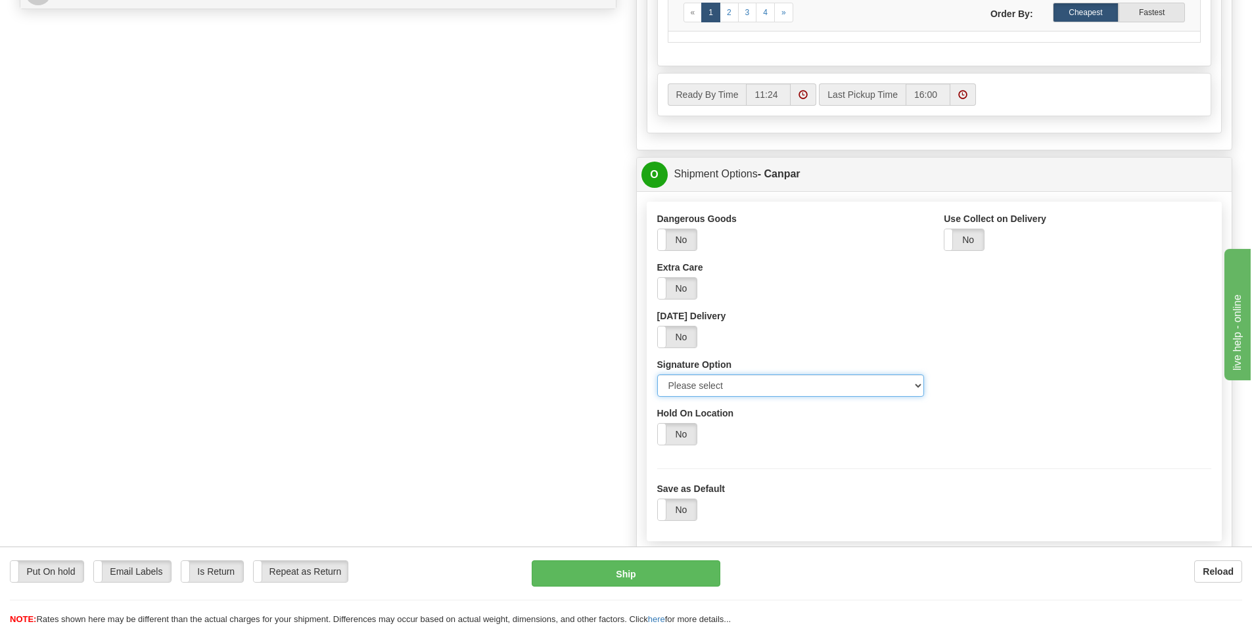
click at [761, 386] on select "Please select No Signature Required Signature Required Adult Signature" at bounding box center [791, 386] width 268 height 22
select select "2"
click at [657, 375] on select "Please select No Signature Required Signature Required Adult Signature" at bounding box center [791, 386] width 268 height 22
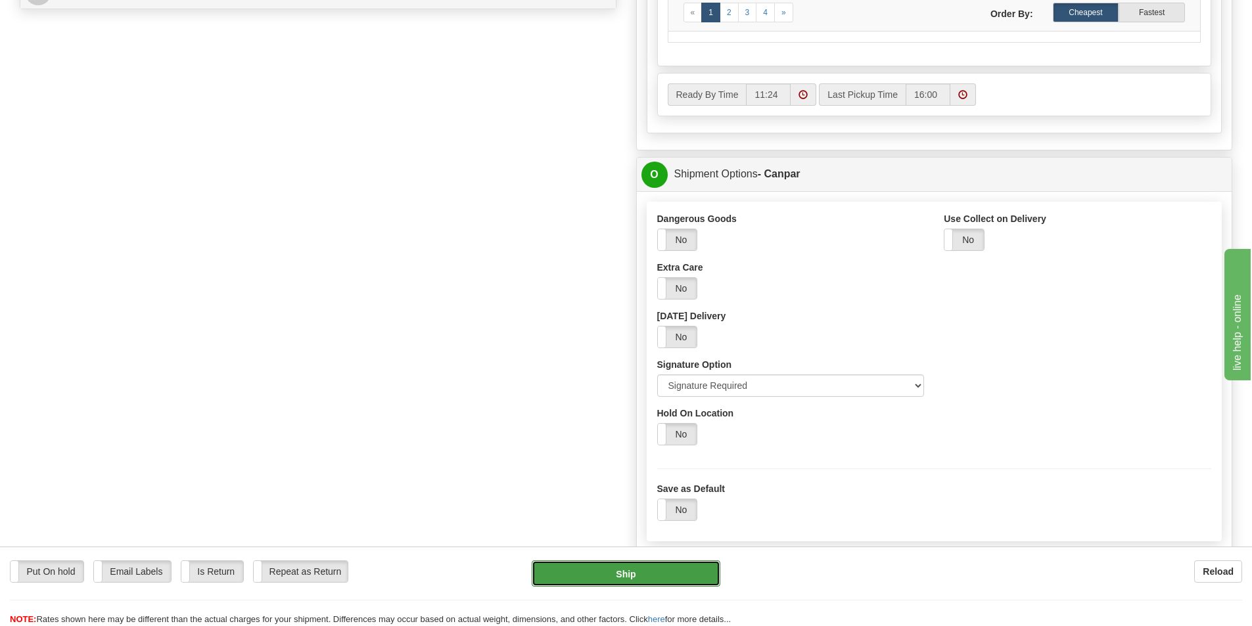
click at [630, 571] on button "Ship" at bounding box center [626, 574] width 189 height 26
type input "1"
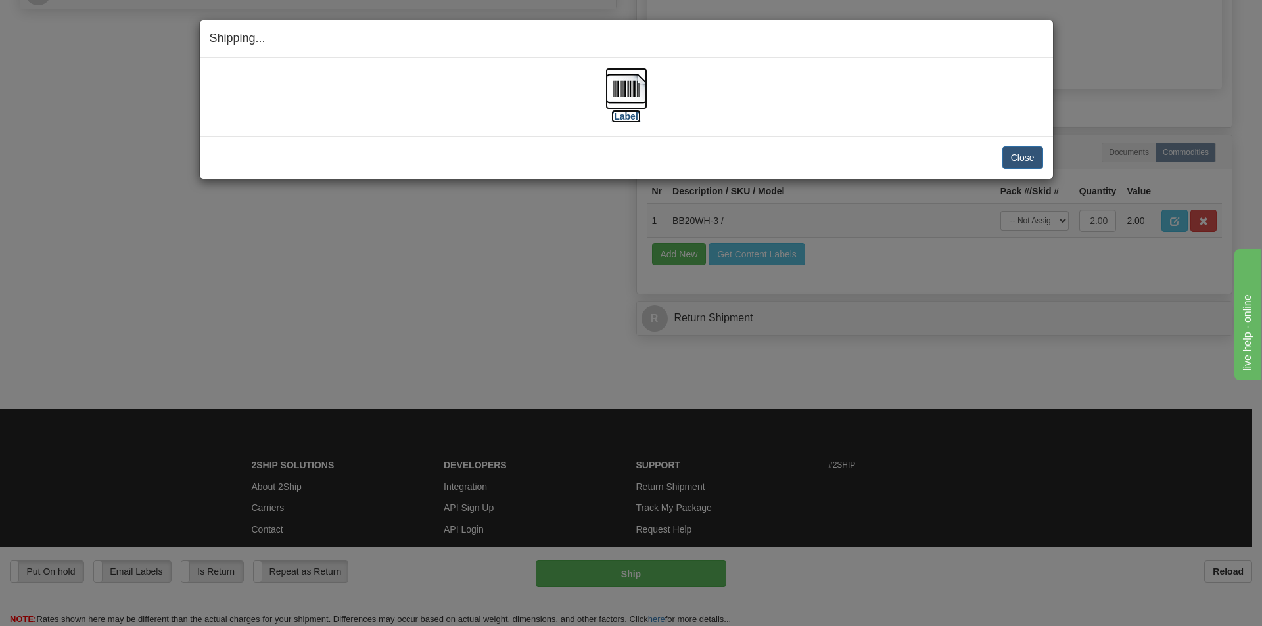
click at [626, 117] on label "[Label]" at bounding box center [626, 116] width 30 height 13
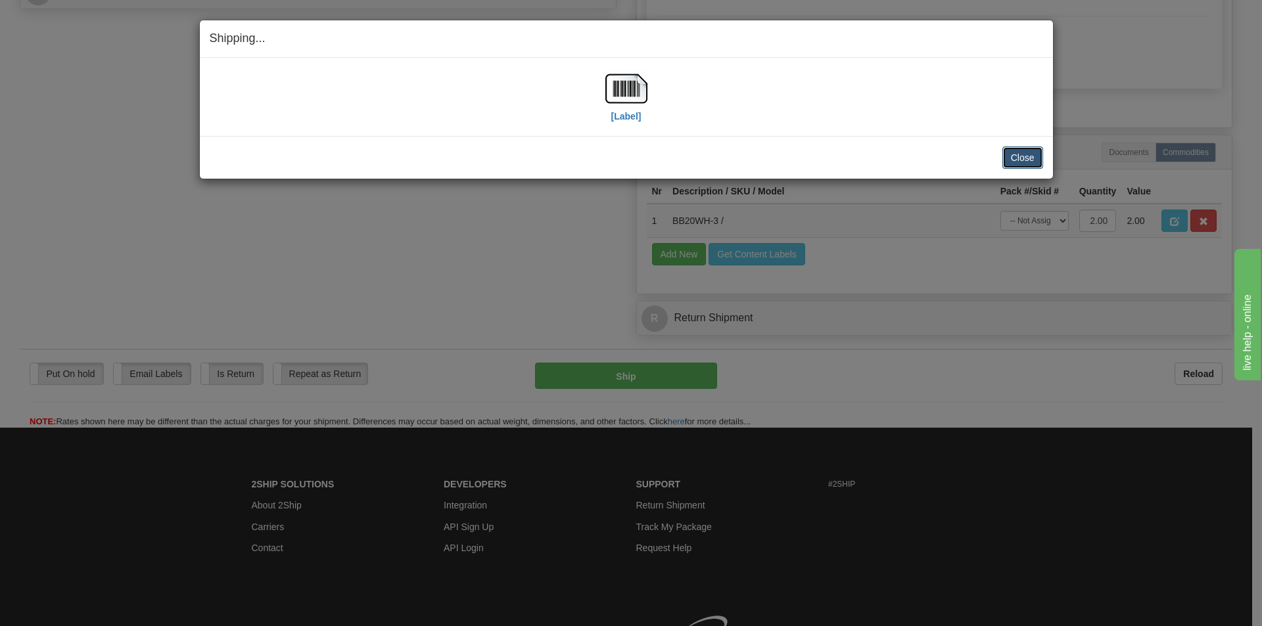
click at [1019, 162] on button "Close" at bounding box center [1022, 158] width 41 height 22
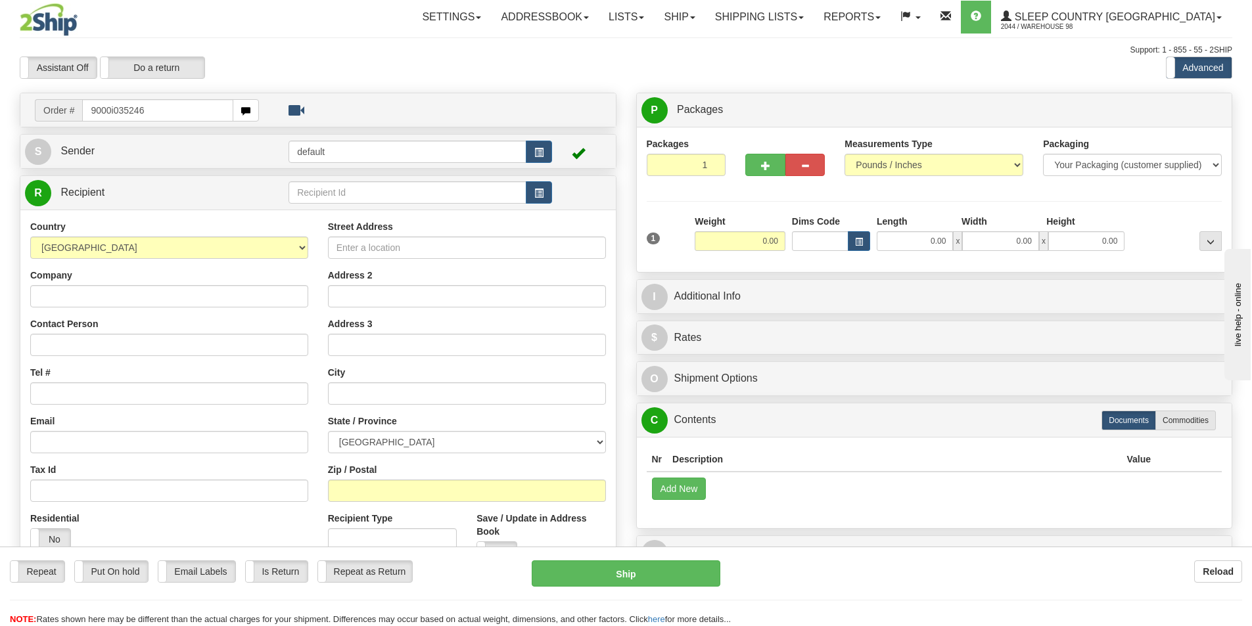
type input "9000i035246"
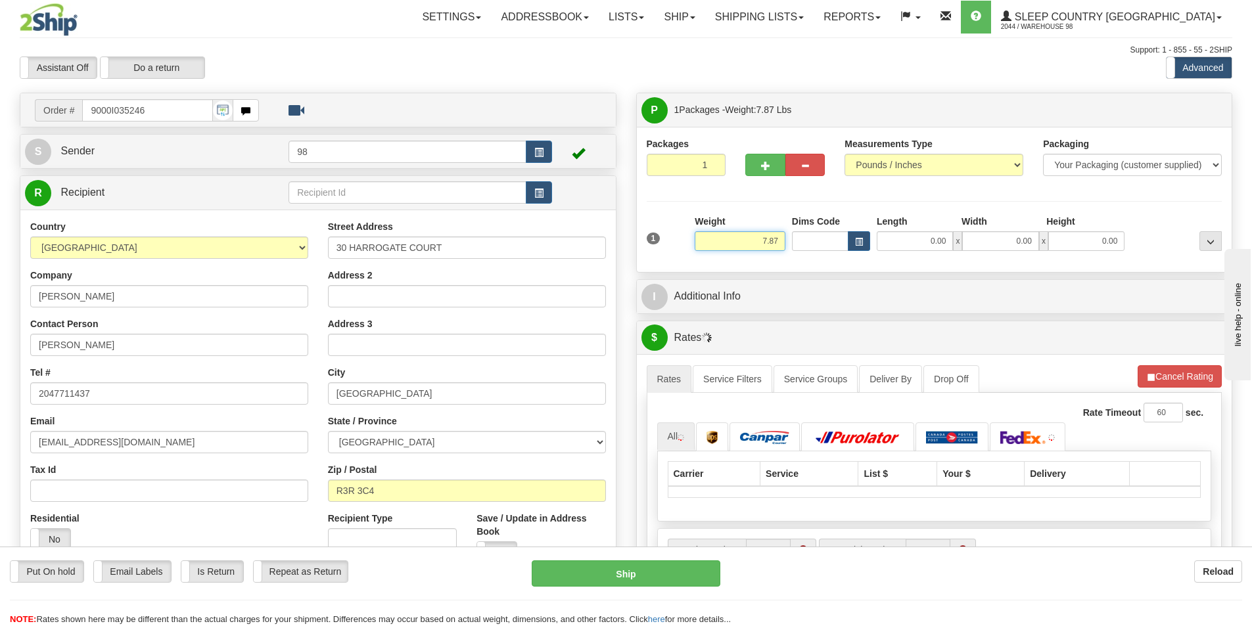
drag, startPoint x: 752, startPoint y: 242, endPoint x: 791, endPoint y: 241, distance: 38.8
click at [791, 241] on div "1 Weight 7.87 Dims Code 0.00" at bounding box center [935, 238] width 582 height 47
type input "8.00"
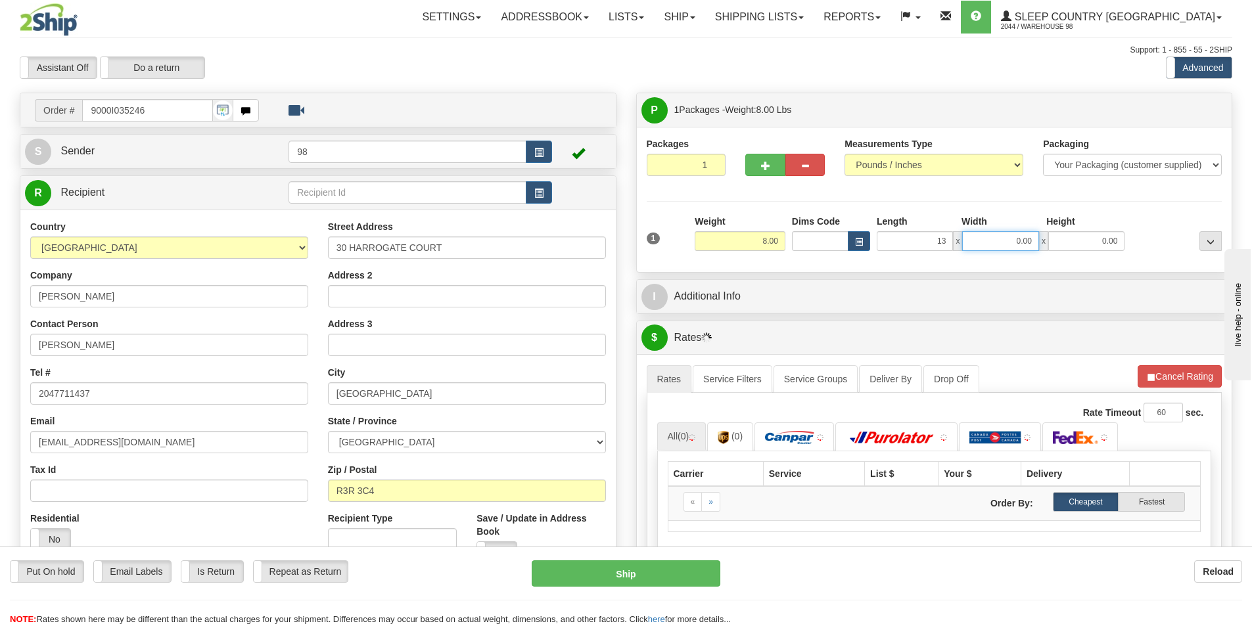
type input "13.00"
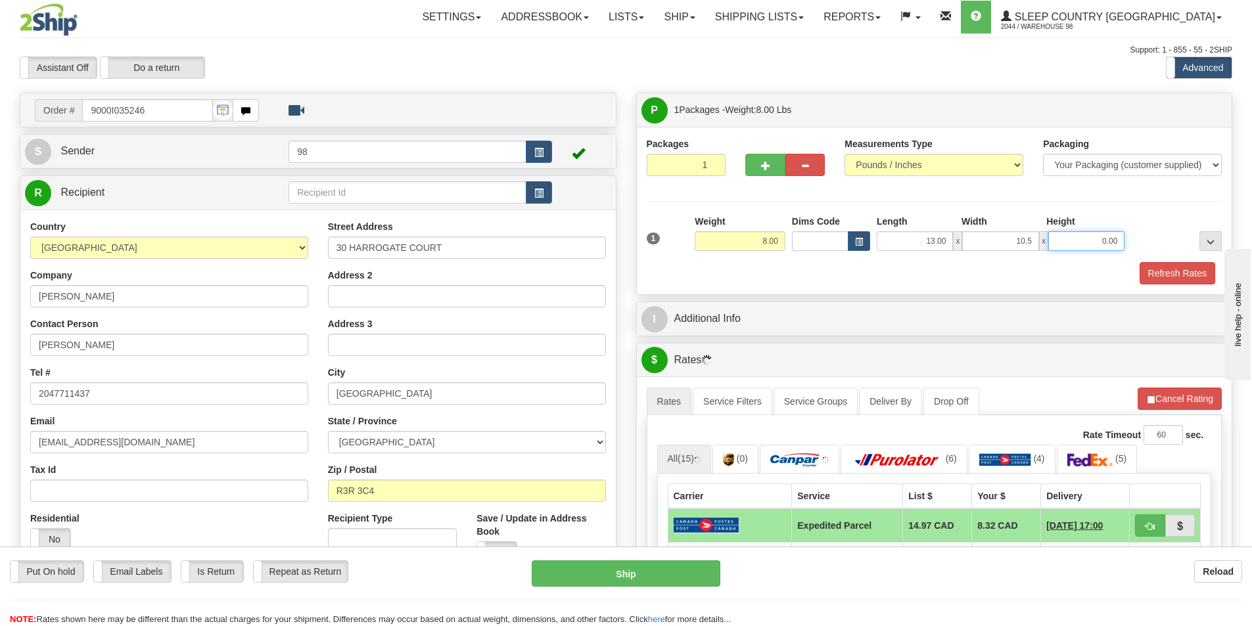
type input "10.50"
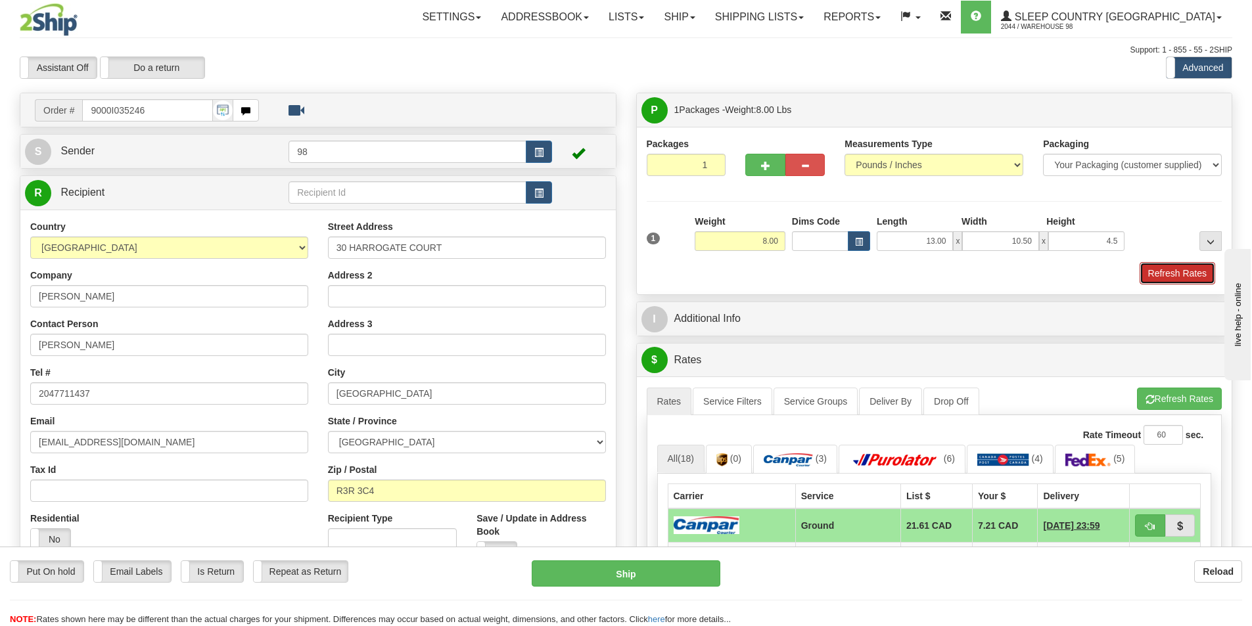
type input "4.50"
click at [1167, 269] on button "Refresh Rates" at bounding box center [1178, 273] width 76 height 22
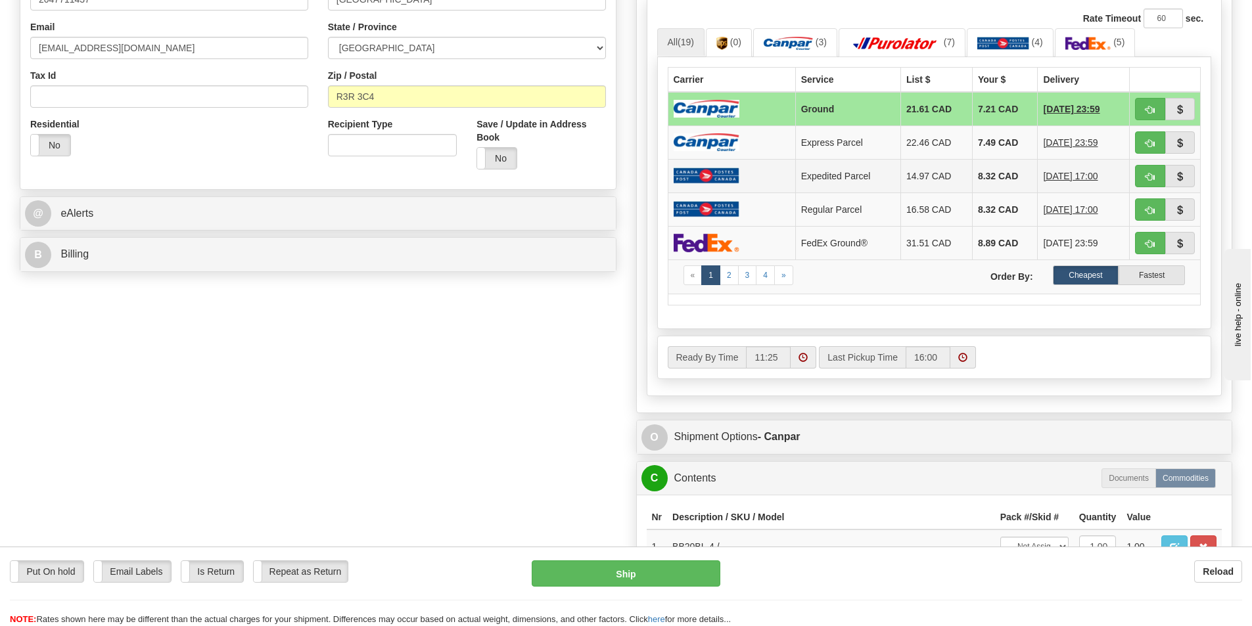
scroll to position [526, 0]
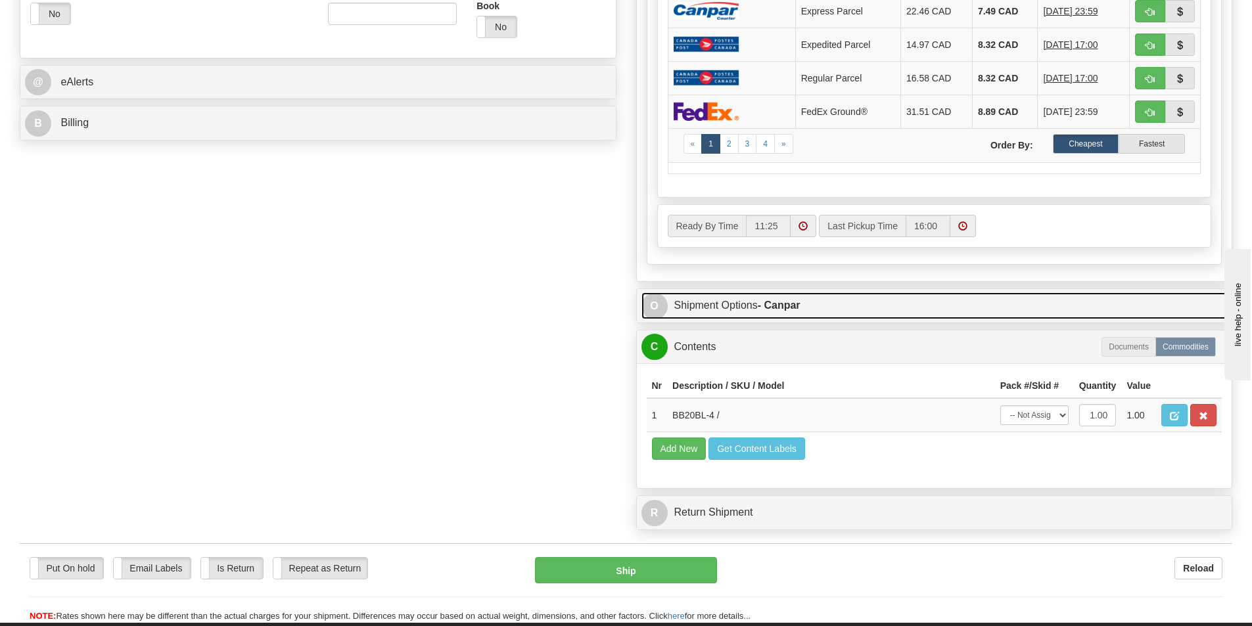
click at [752, 310] on link "O Shipment Options - Canpar" at bounding box center [935, 306] width 586 height 27
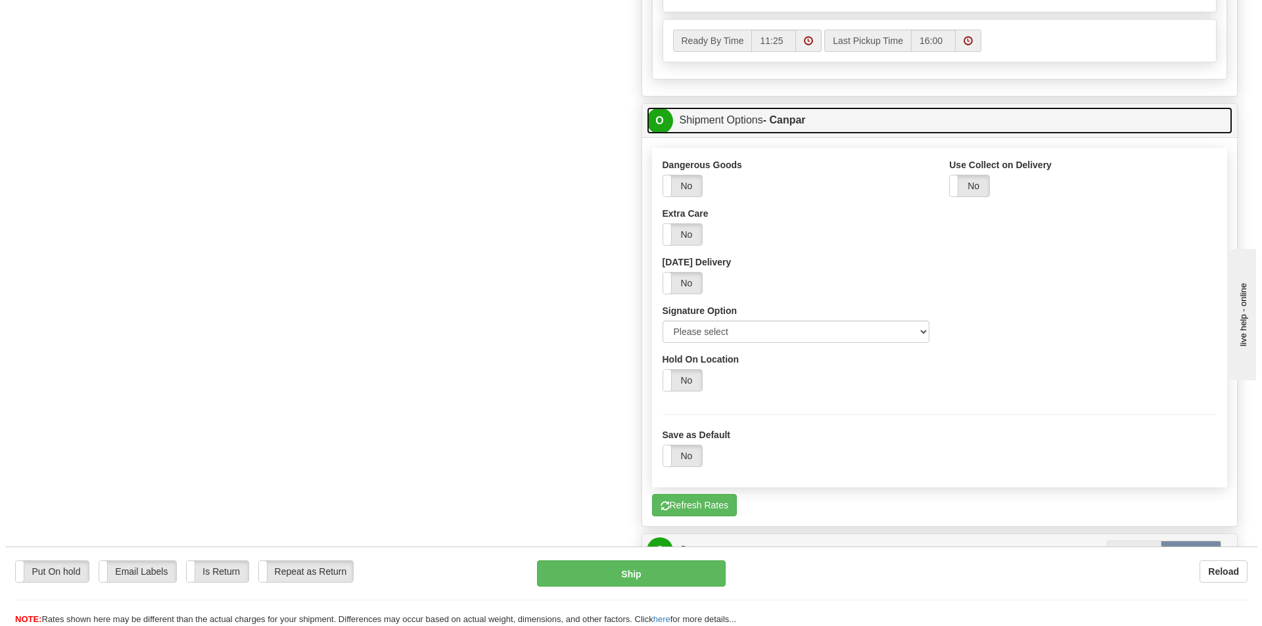
scroll to position [723, 0]
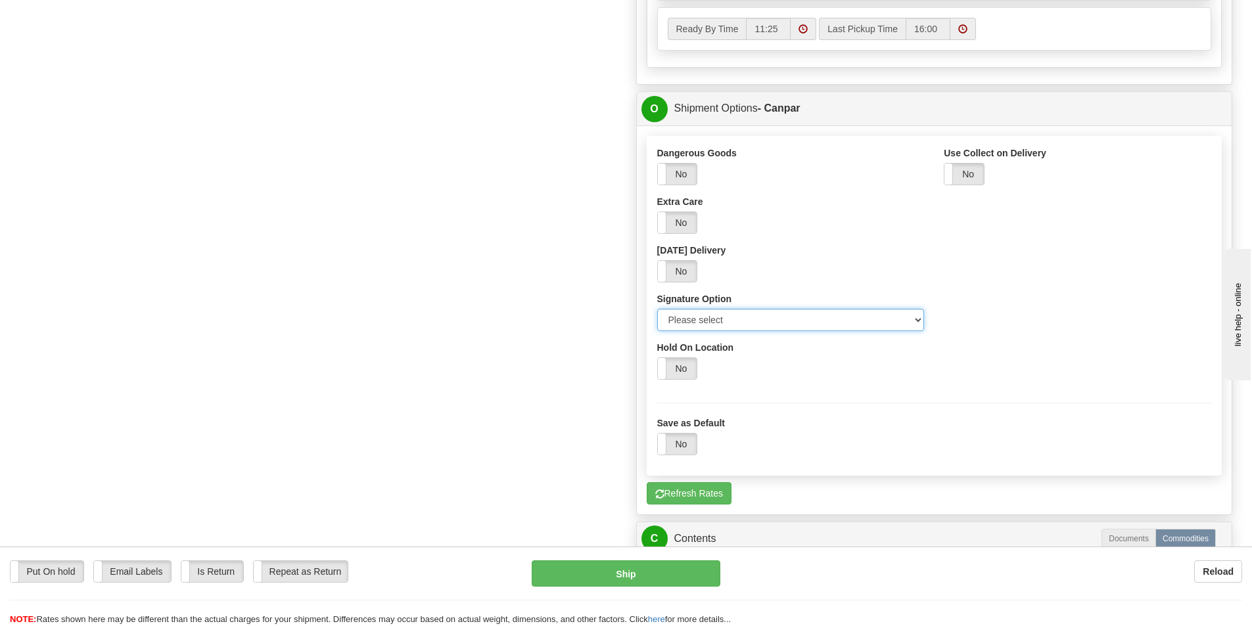
click at [743, 319] on select "Please select No Signature Required Signature Required Adult Signature" at bounding box center [791, 320] width 268 height 22
select select "2"
click at [657, 309] on select "Please select No Signature Required Signature Required Adult Signature" at bounding box center [791, 320] width 268 height 22
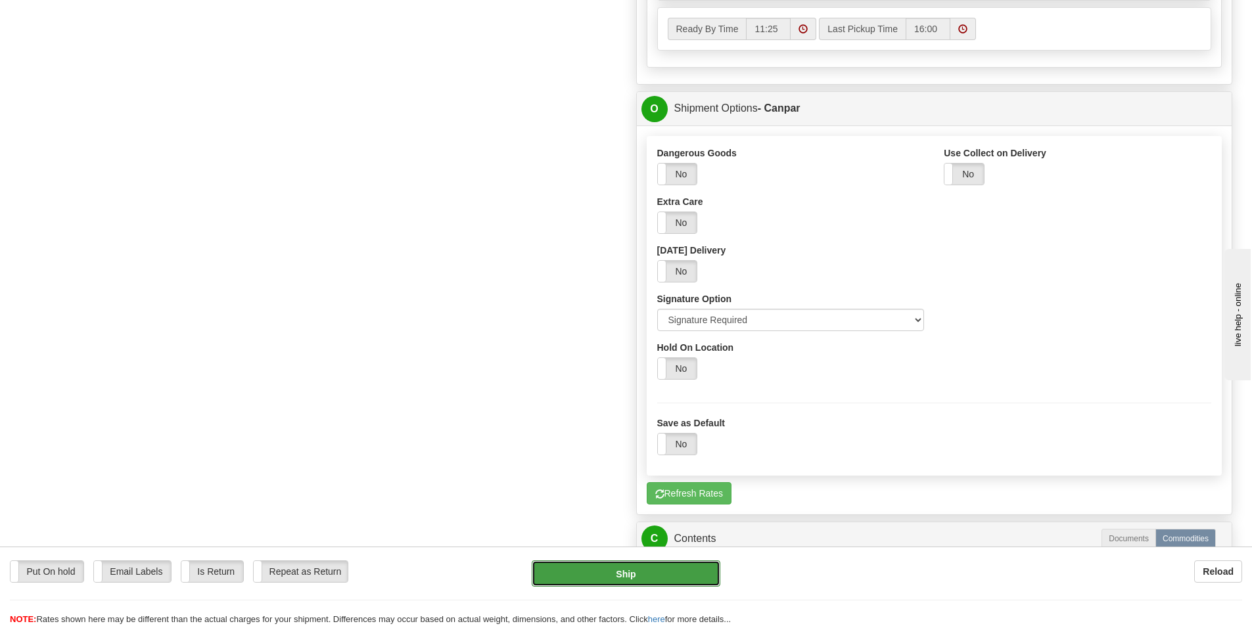
click at [632, 574] on button "Ship" at bounding box center [626, 574] width 189 height 26
type input "1"
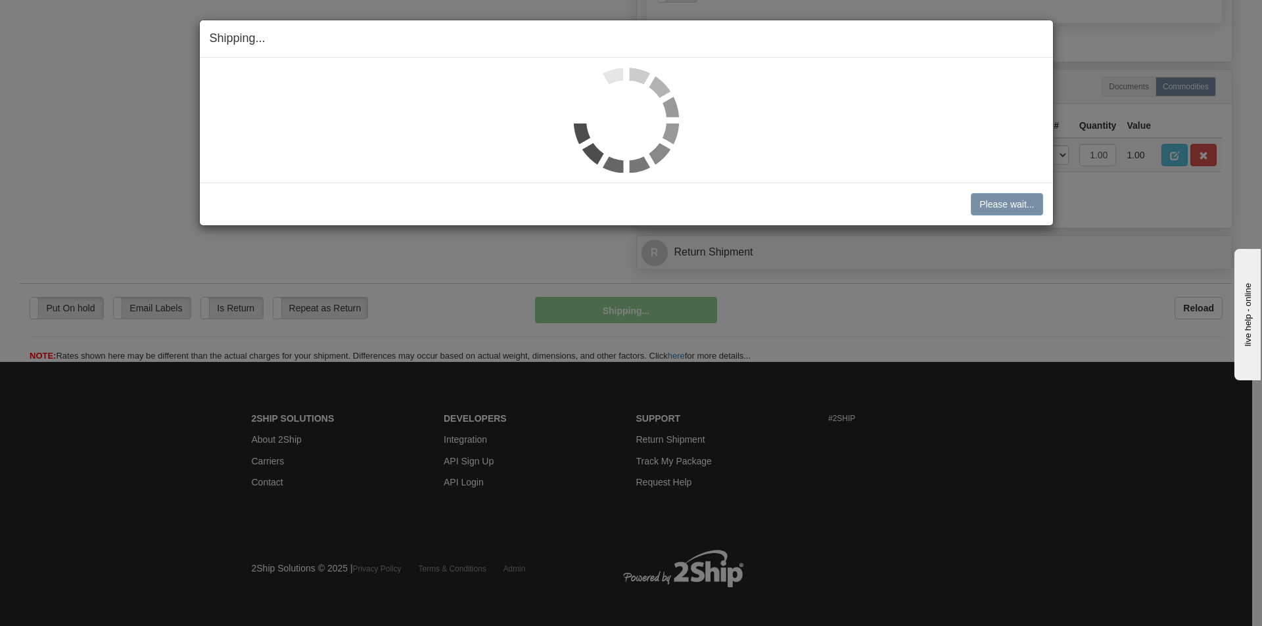
scroll to position [699, 0]
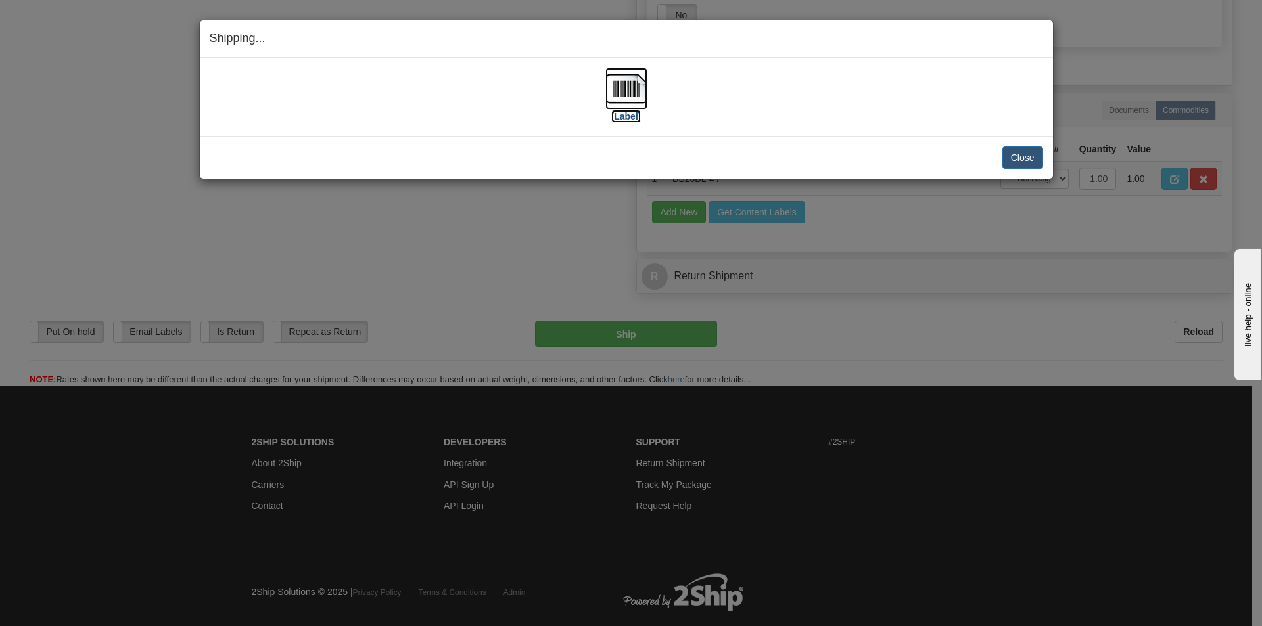
click at [625, 116] on label "[Label]" at bounding box center [626, 116] width 30 height 13
click at [1025, 160] on button "Close" at bounding box center [1022, 158] width 41 height 22
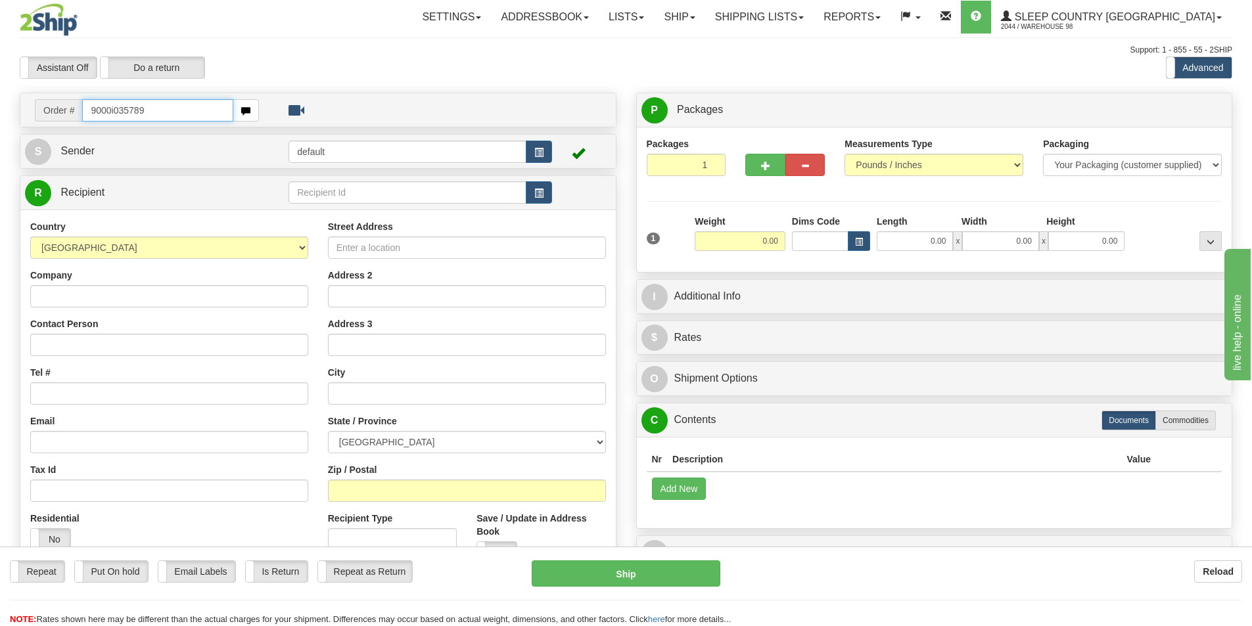
type input "9000i035789"
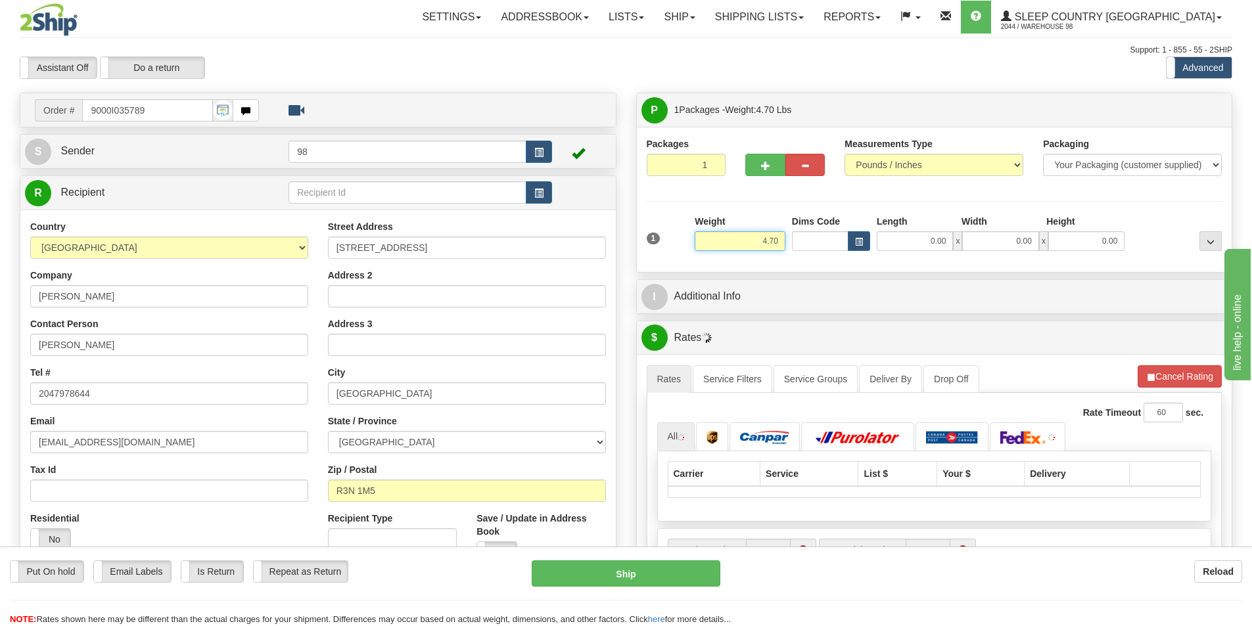
drag, startPoint x: 759, startPoint y: 241, endPoint x: 787, endPoint y: 241, distance: 28.3
click at [787, 241] on div "Weight 4.70" at bounding box center [740, 238] width 97 height 46
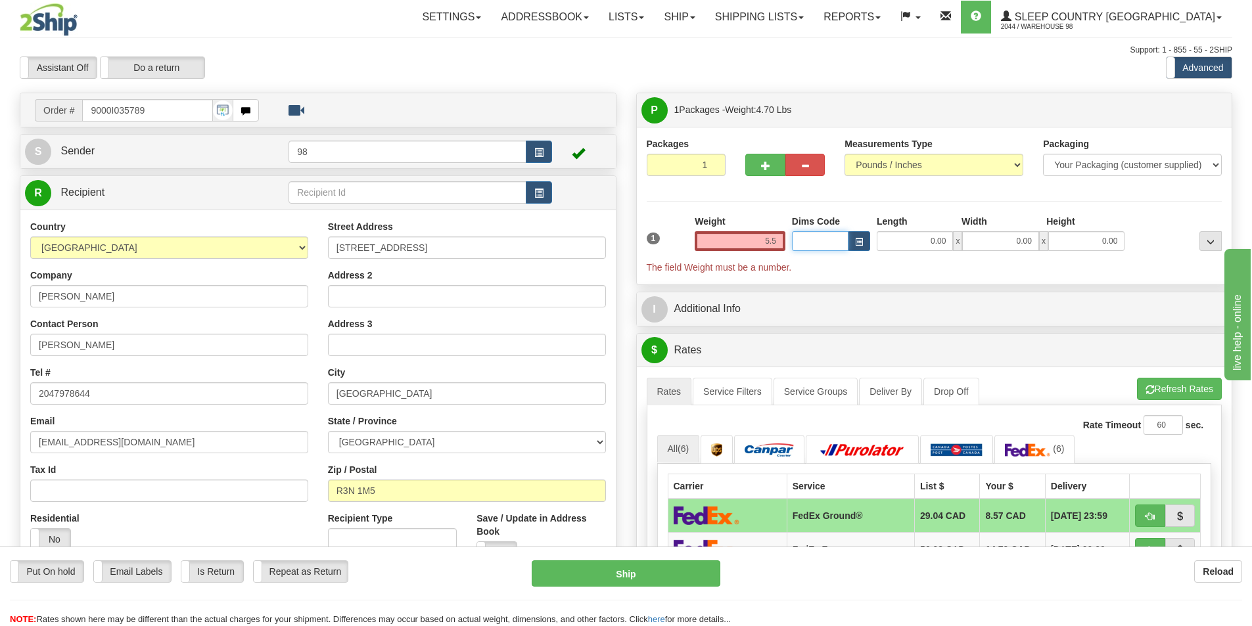
type input "5.50"
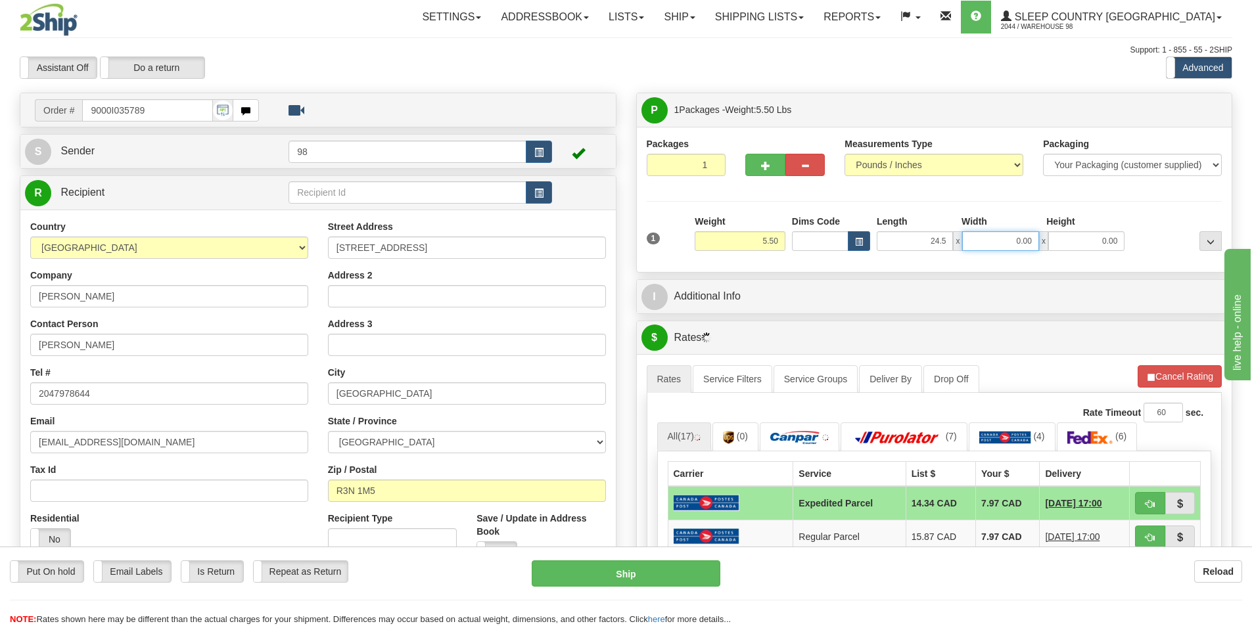
type input "24.50"
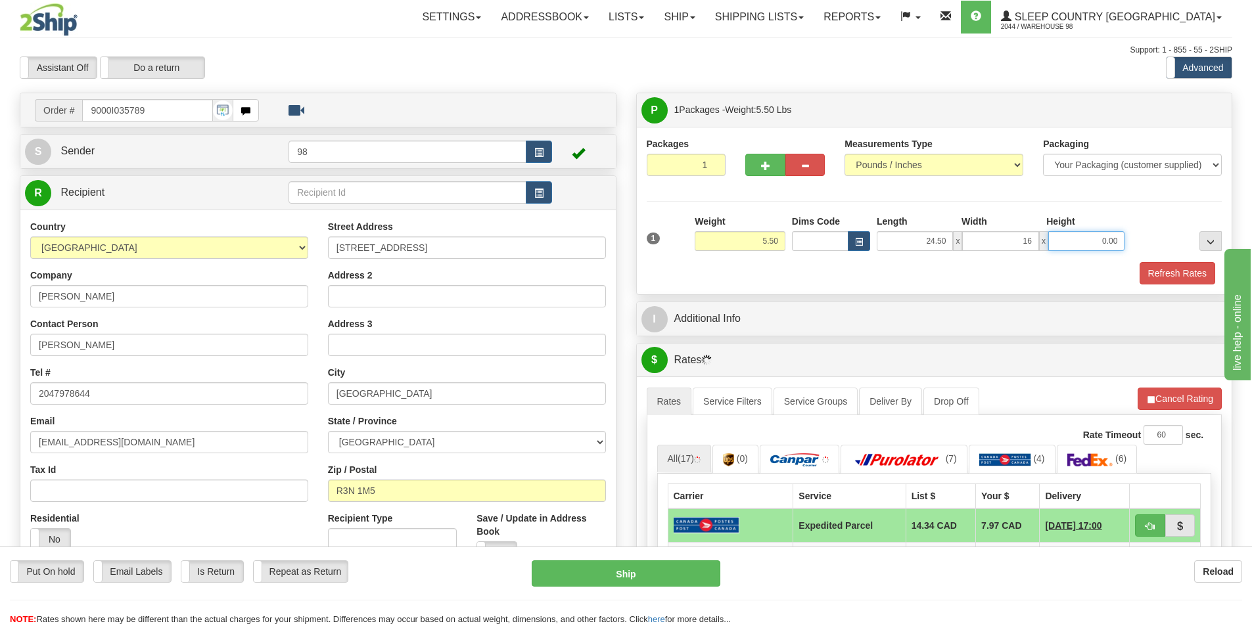
type input "16.00"
type input "6.00"
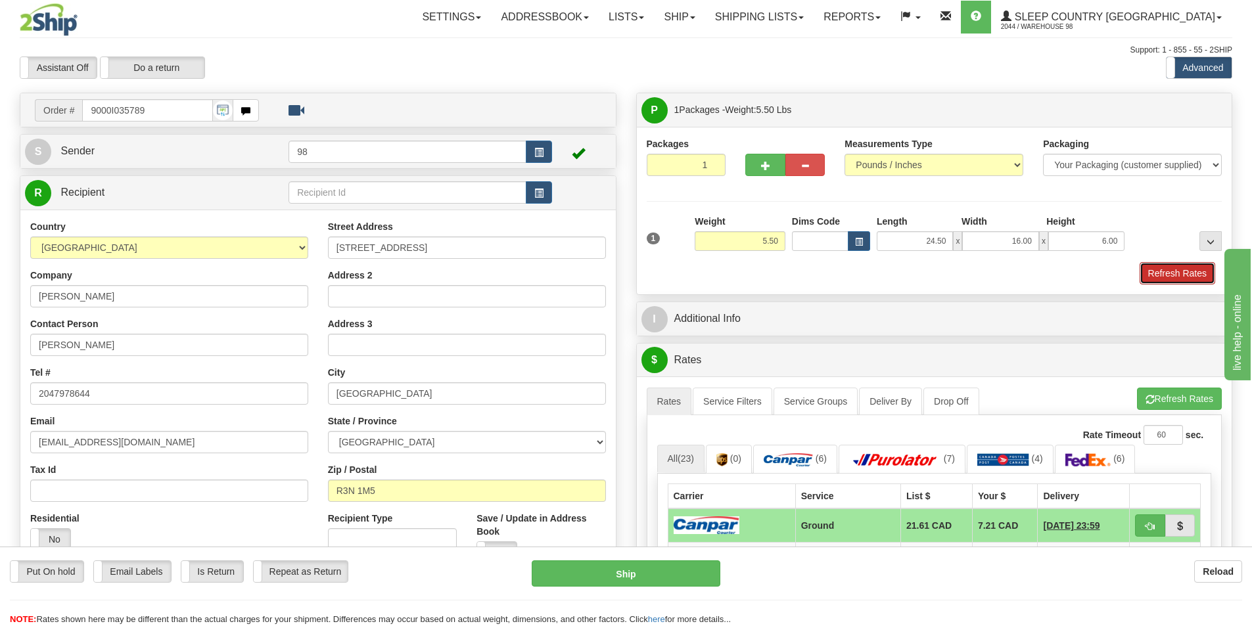
click at [1167, 276] on button "Refresh Rates" at bounding box center [1178, 273] width 76 height 22
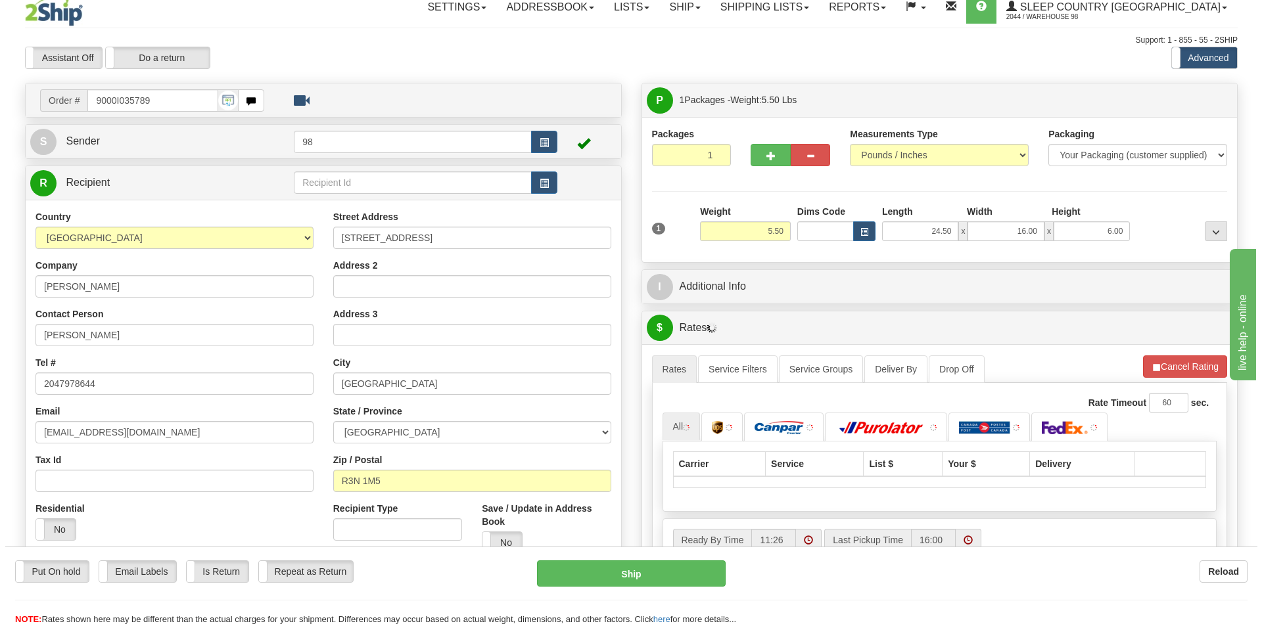
scroll to position [131, 0]
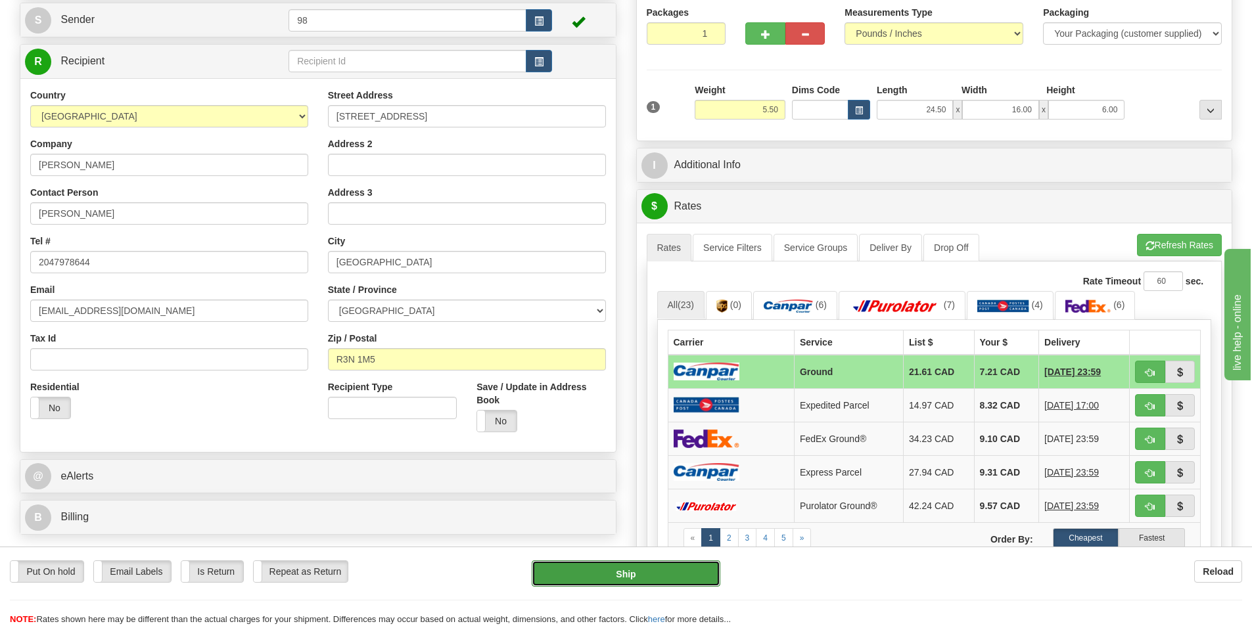
click at [679, 570] on button "Ship" at bounding box center [626, 574] width 189 height 26
type input "1"
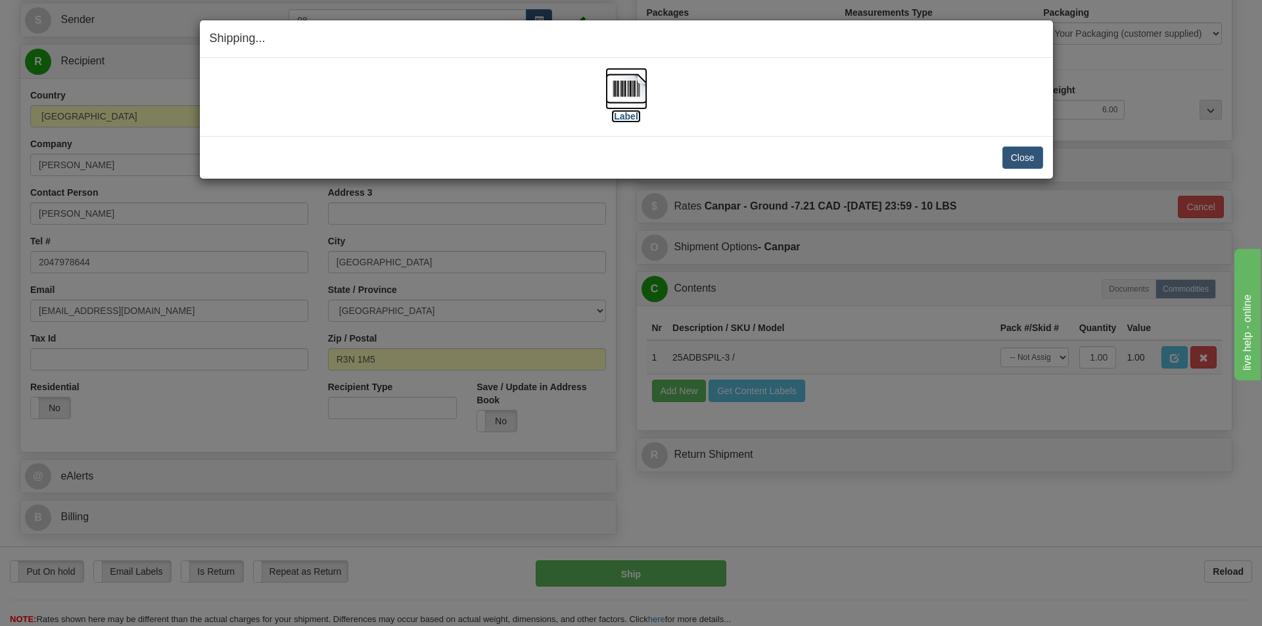
click at [631, 115] on label "[Label]" at bounding box center [626, 116] width 30 height 13
click at [1026, 153] on button "Close" at bounding box center [1022, 158] width 41 height 22
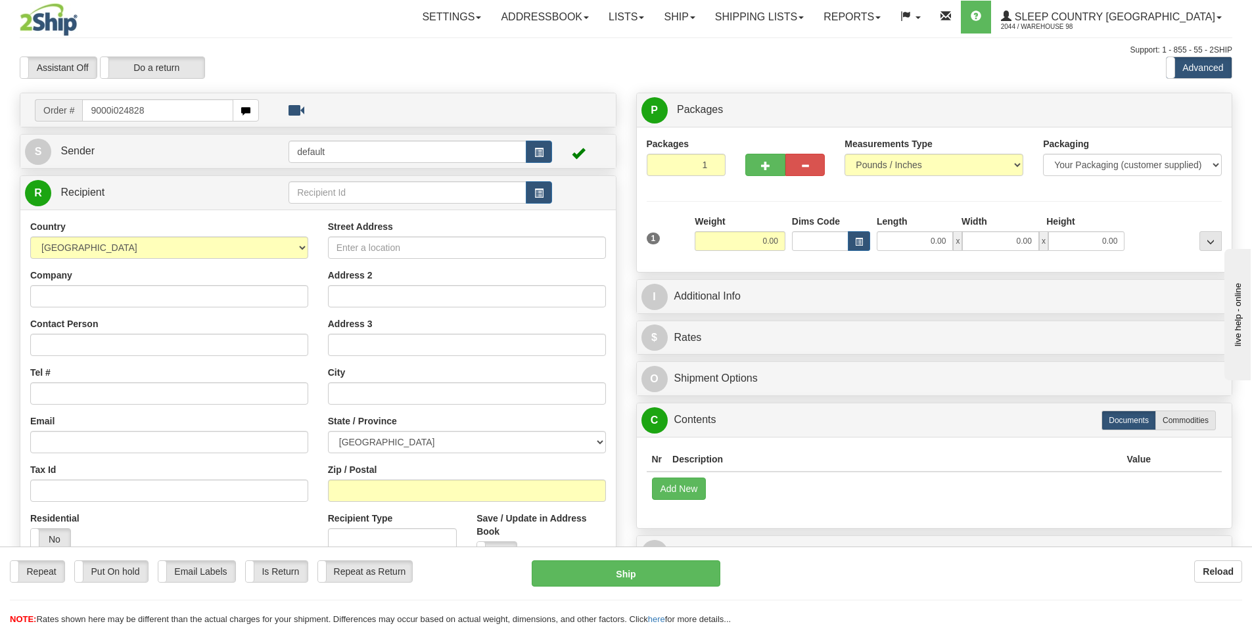
type input "9000i024828"
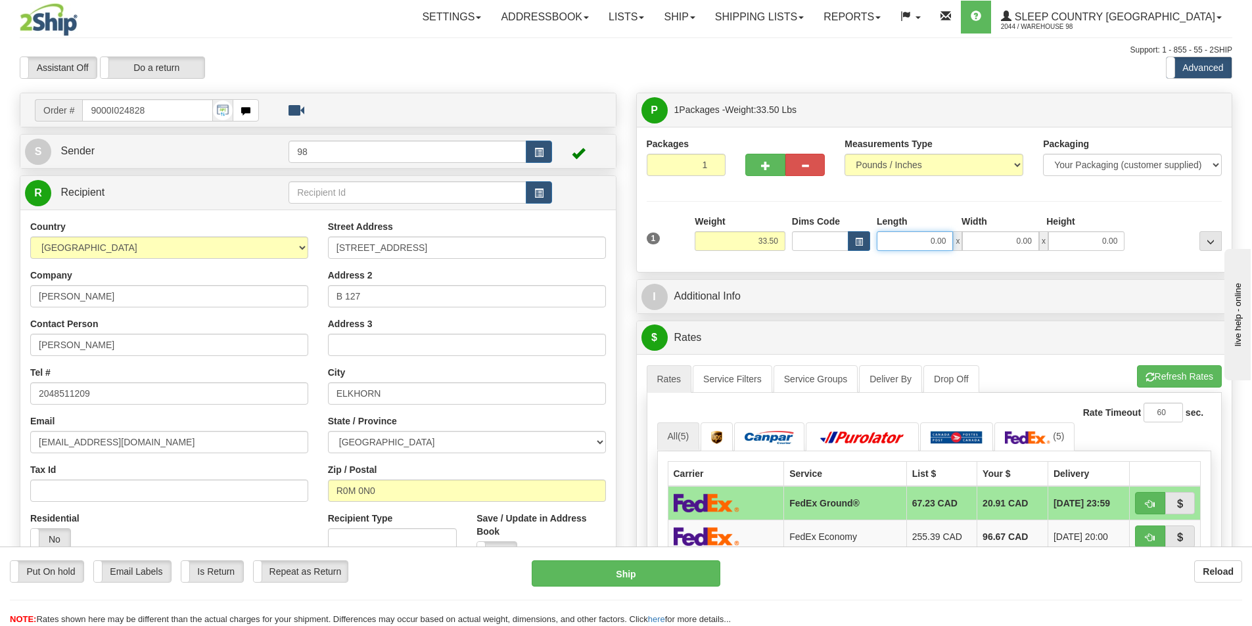
drag, startPoint x: 924, startPoint y: 245, endPoint x: 954, endPoint y: 240, distance: 30.0
click at [954, 240] on div "0.00 x 0.00 x 0.00" at bounding box center [1001, 241] width 248 height 20
type input "17.00"
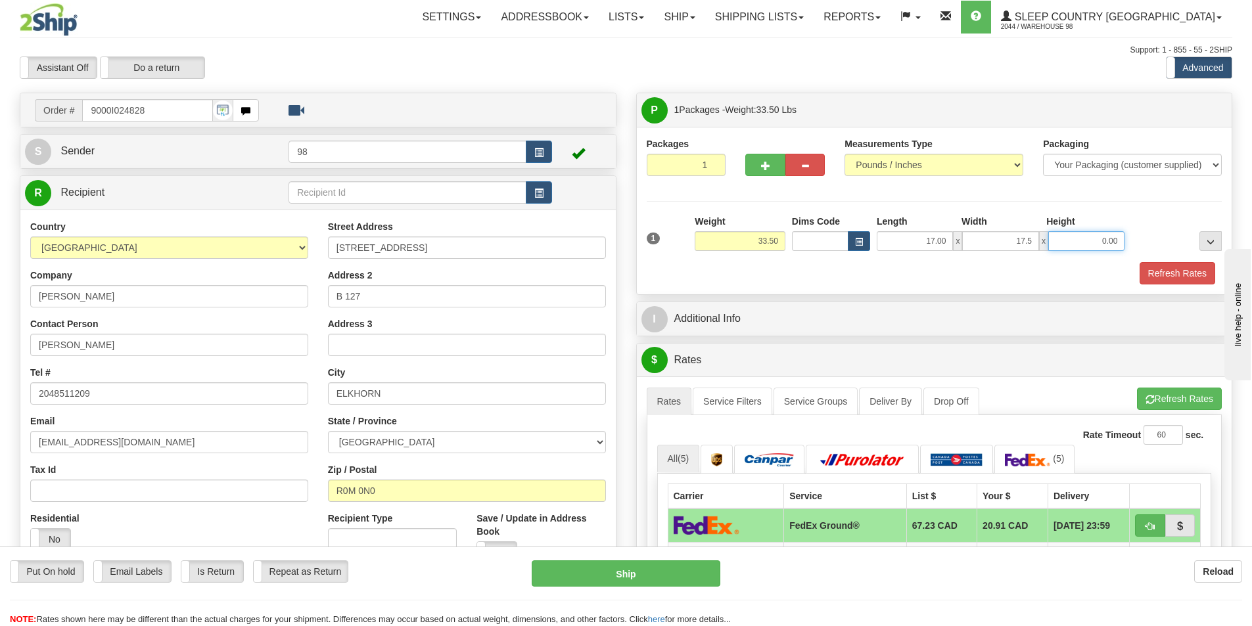
type input "17.50"
type input "41.00"
click at [1171, 277] on button "Refresh Rates" at bounding box center [1178, 273] width 76 height 22
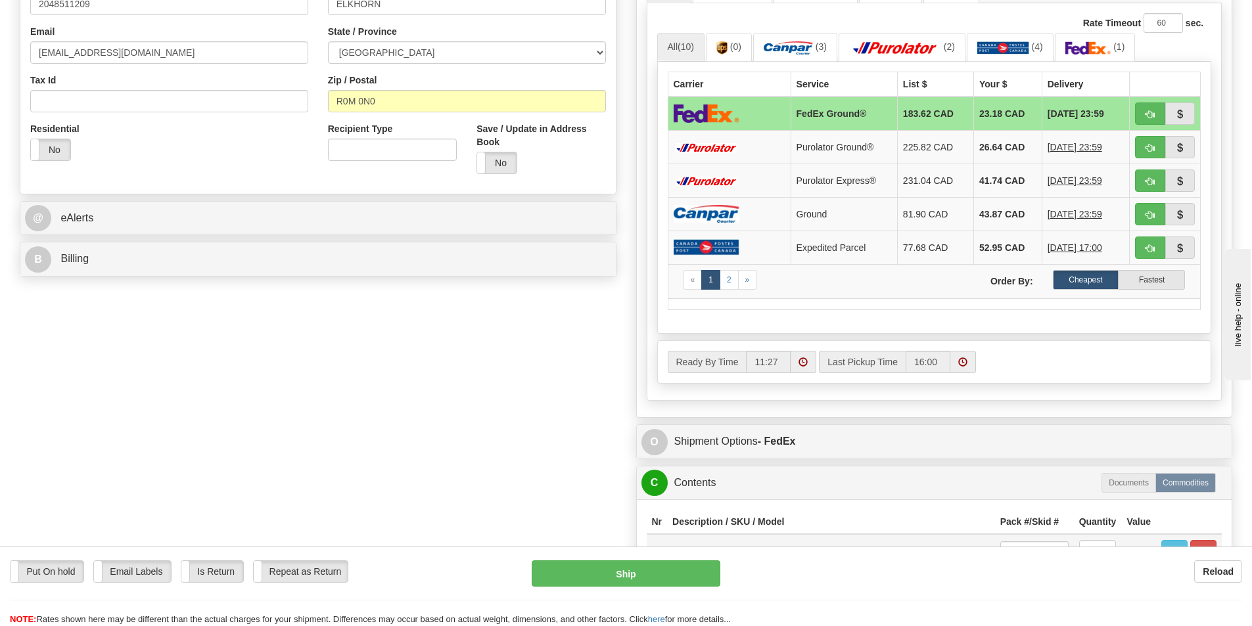
scroll to position [460, 0]
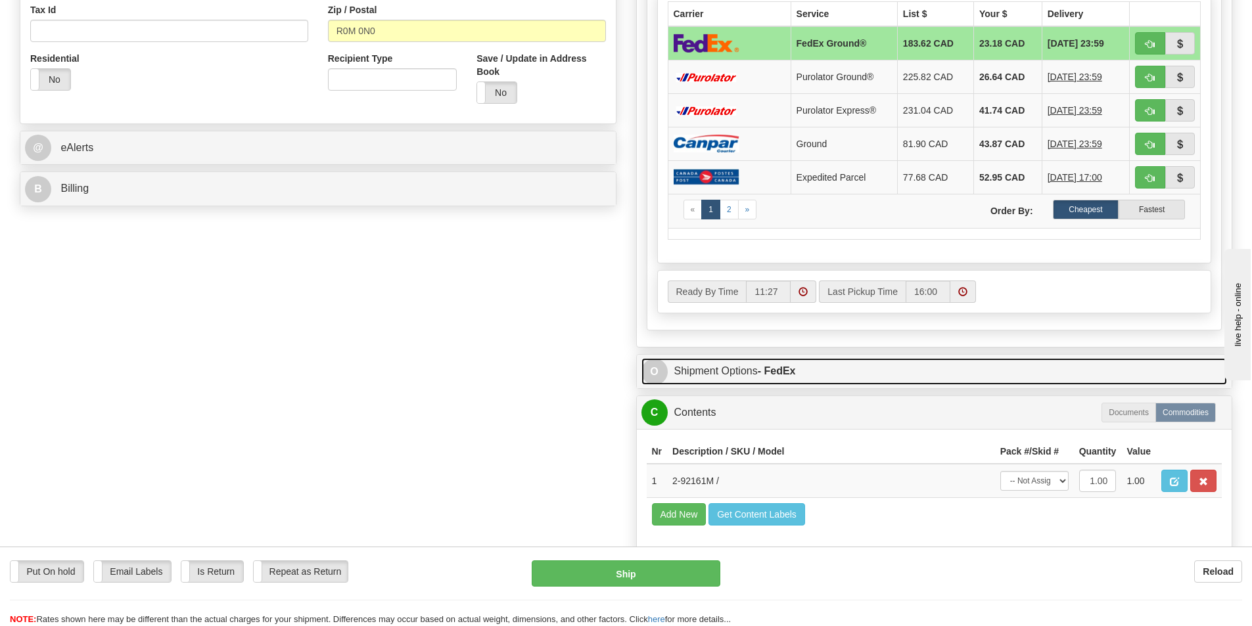
click at [738, 370] on link "O Shipment Options - FedEx" at bounding box center [935, 371] width 586 height 27
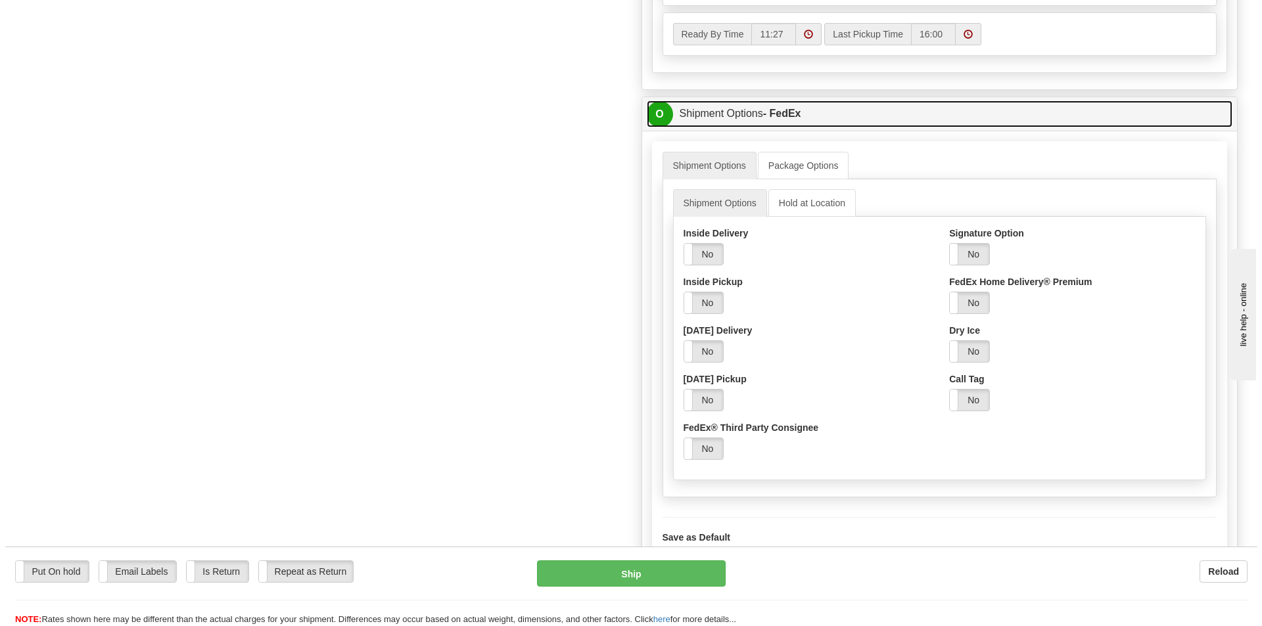
scroll to position [723, 0]
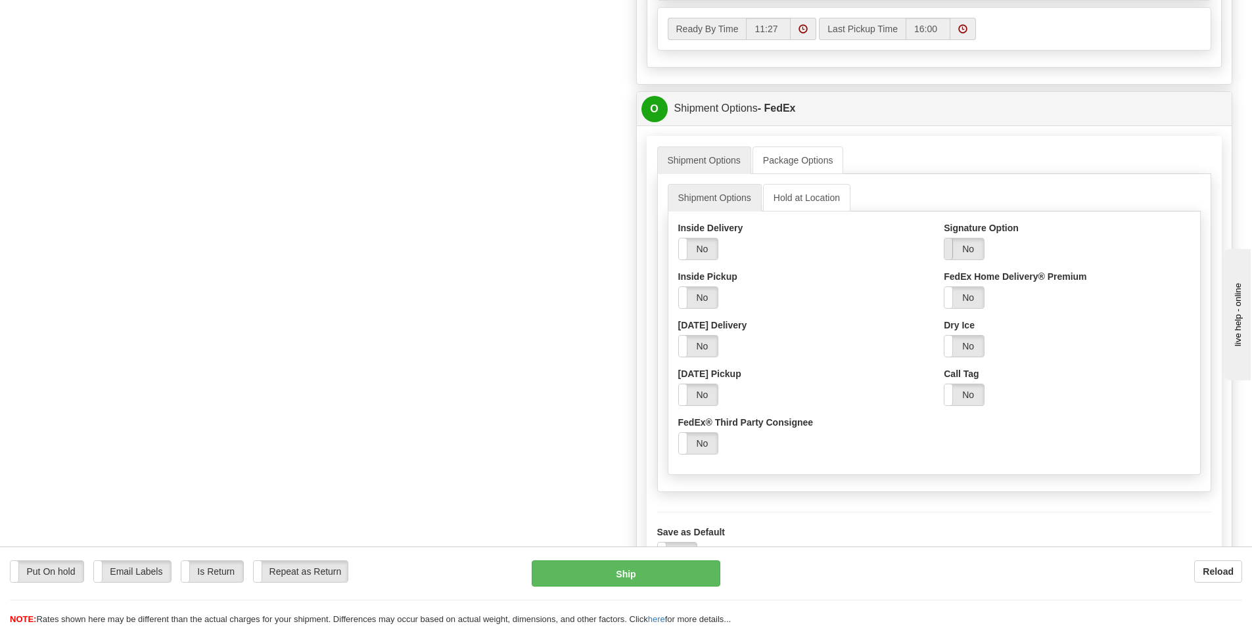
click at [950, 248] on span at bounding box center [944, 249] width 17 height 21
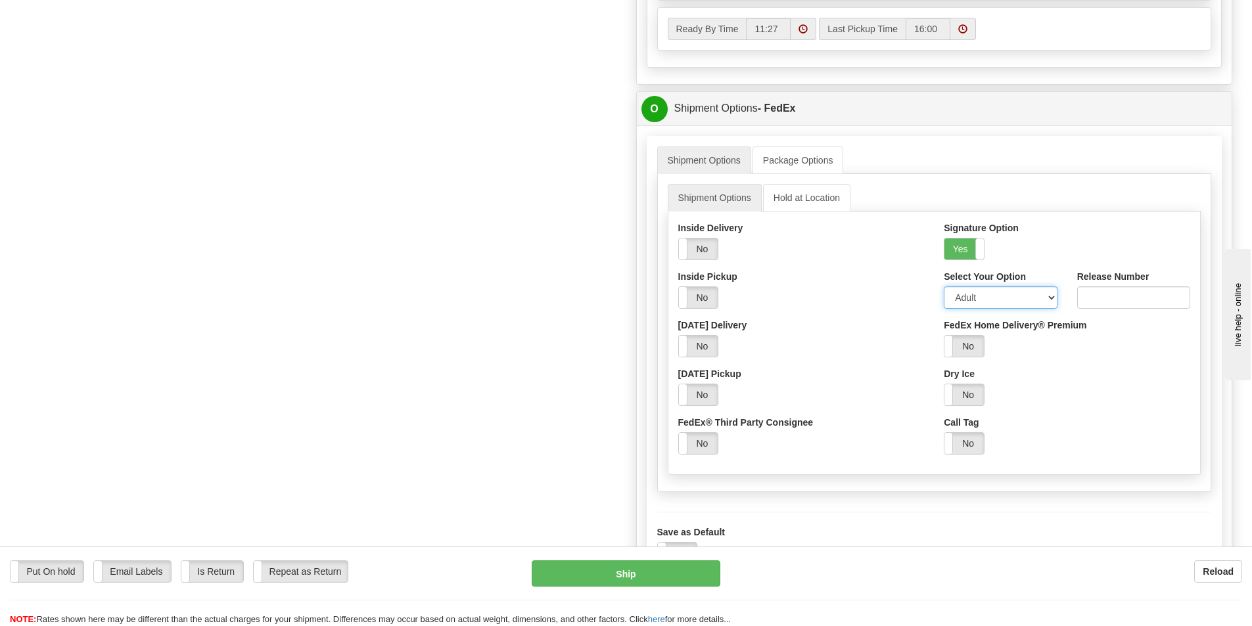
click at [1029, 296] on select "Adult Direct Indirect No Signature Required Service Default" at bounding box center [1000, 298] width 113 height 22
select select "2"
click at [944, 287] on select "Adult Direct Indirect No Signature Required Service Default" at bounding box center [1000, 298] width 113 height 22
click at [635, 573] on button "Ship" at bounding box center [626, 574] width 189 height 26
type input "92"
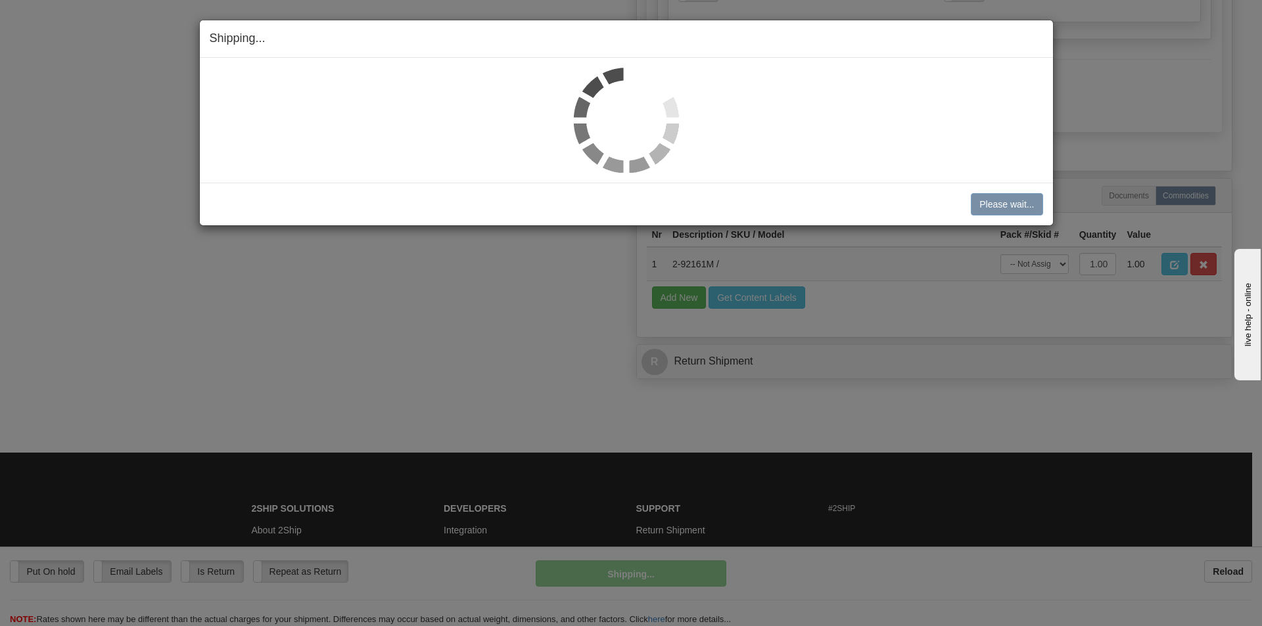
scroll to position [699, 0]
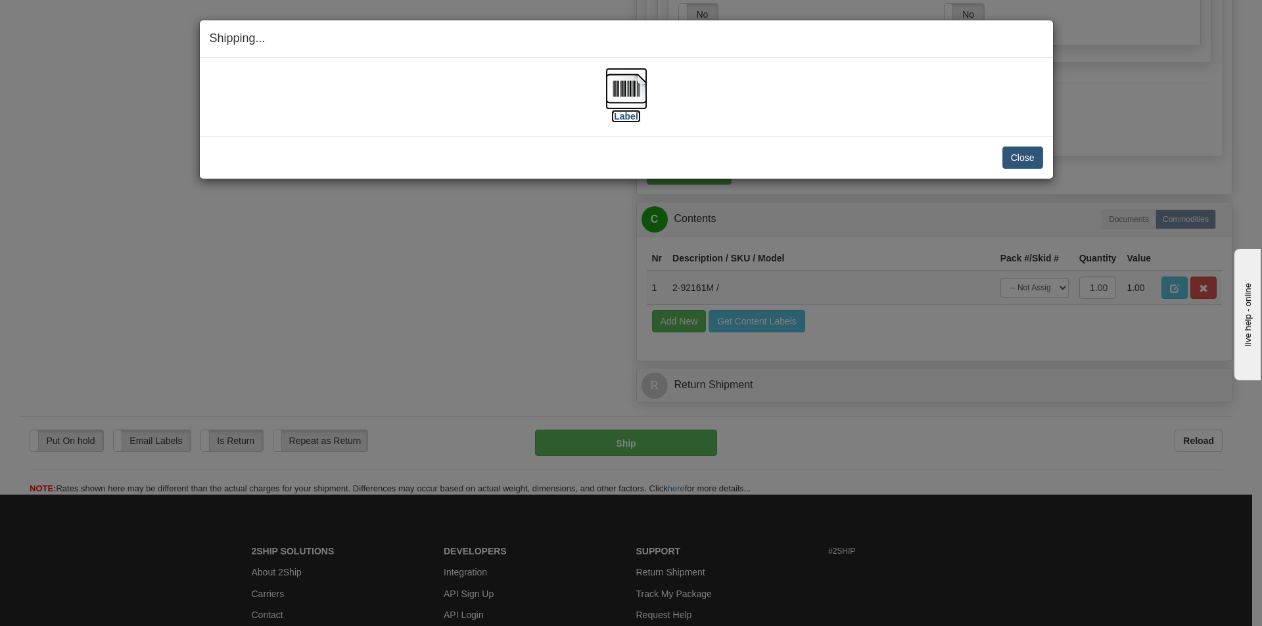
click at [630, 118] on label "[Label]" at bounding box center [626, 116] width 30 height 13
click at [1029, 153] on button "Close" at bounding box center [1022, 158] width 41 height 22
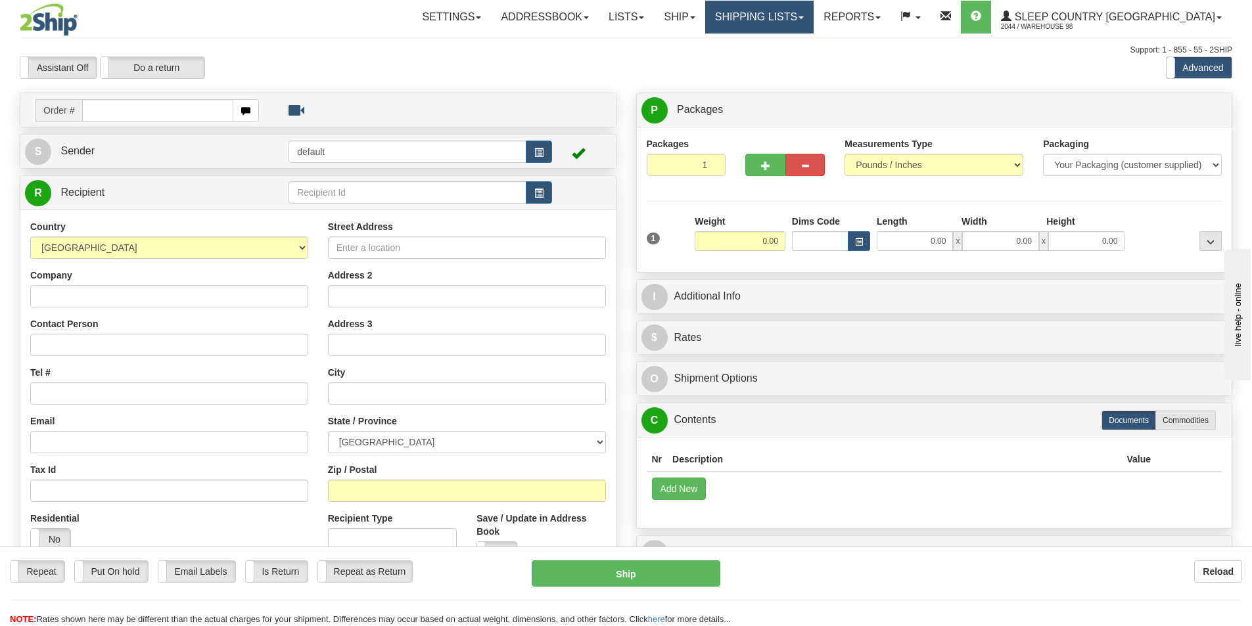
click at [814, 20] on link "Shipping lists" at bounding box center [759, 17] width 108 height 33
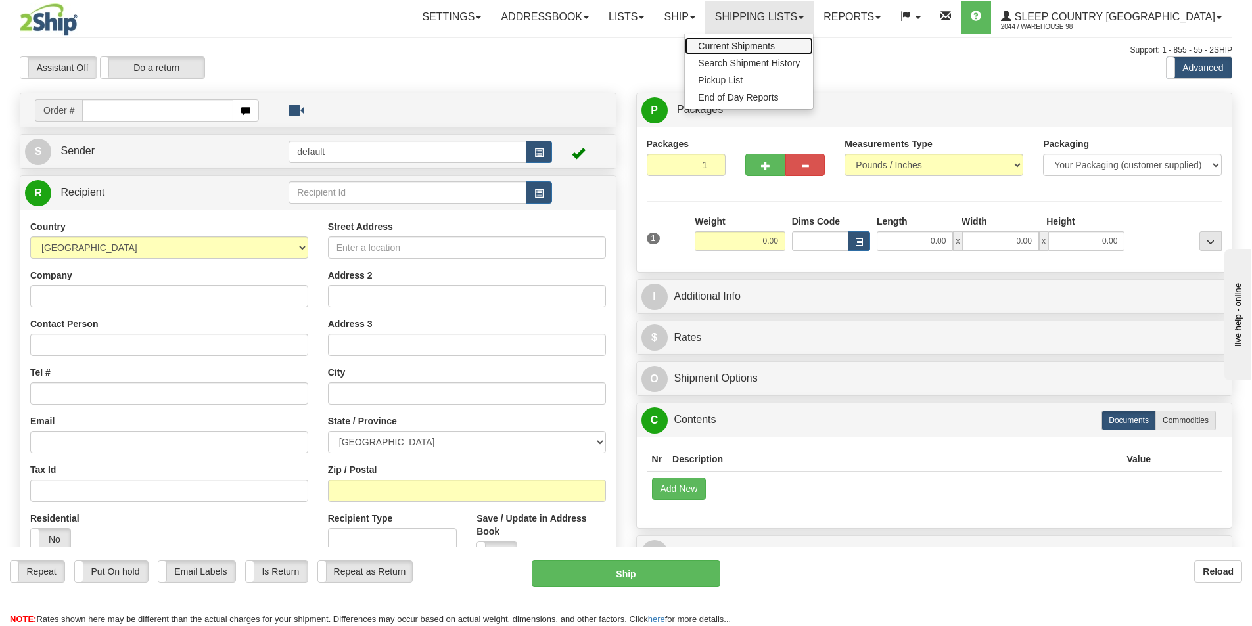
click at [775, 46] on span "Current Shipments" at bounding box center [736, 46] width 77 height 11
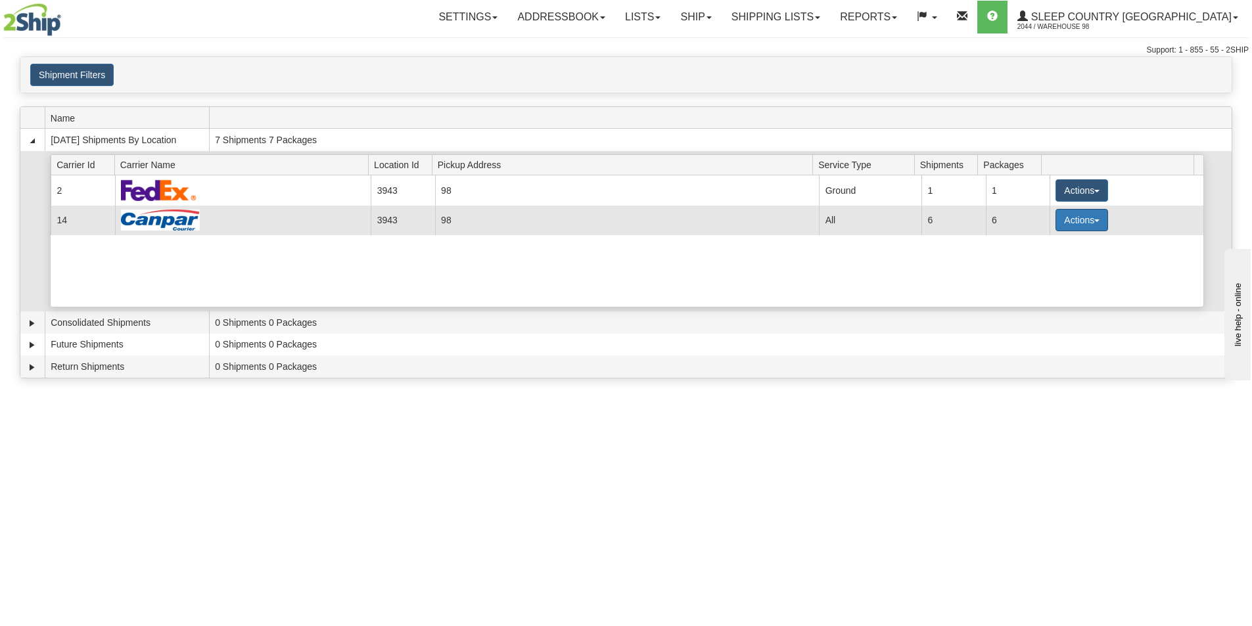
click at [1094, 220] on span "button" at bounding box center [1096, 221] width 5 height 3
click at [1041, 261] on span "Close" at bounding box center [1031, 261] width 30 height 9
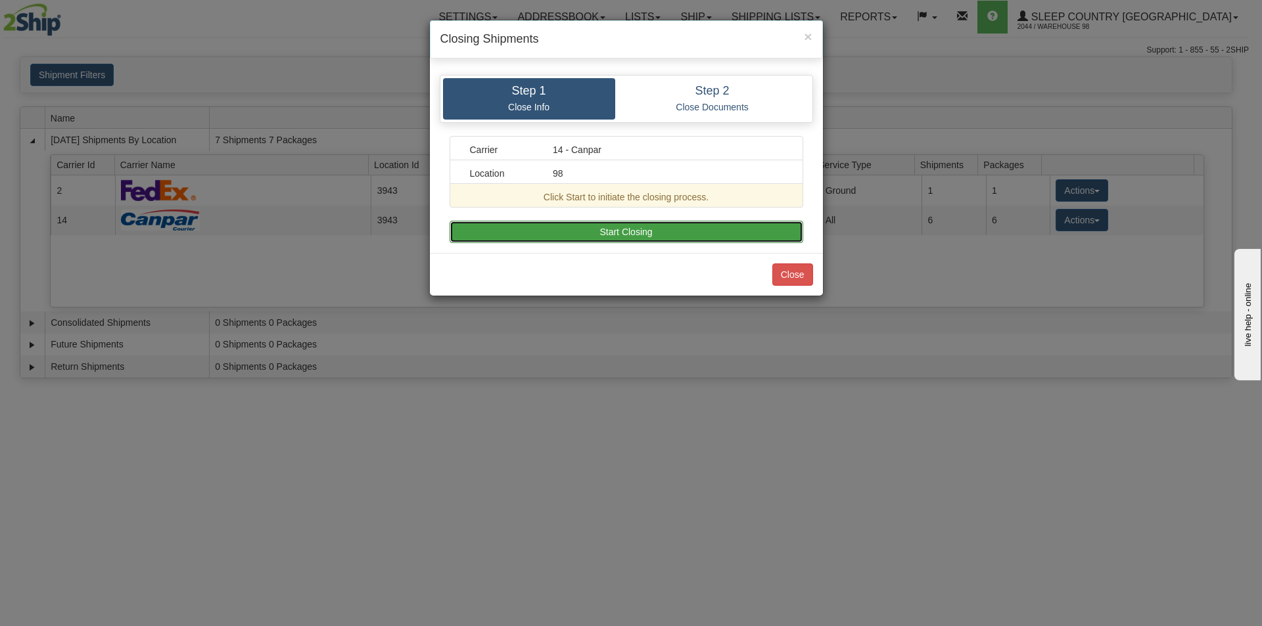
click at [671, 233] on button "Start Closing" at bounding box center [627, 232] width 354 height 22
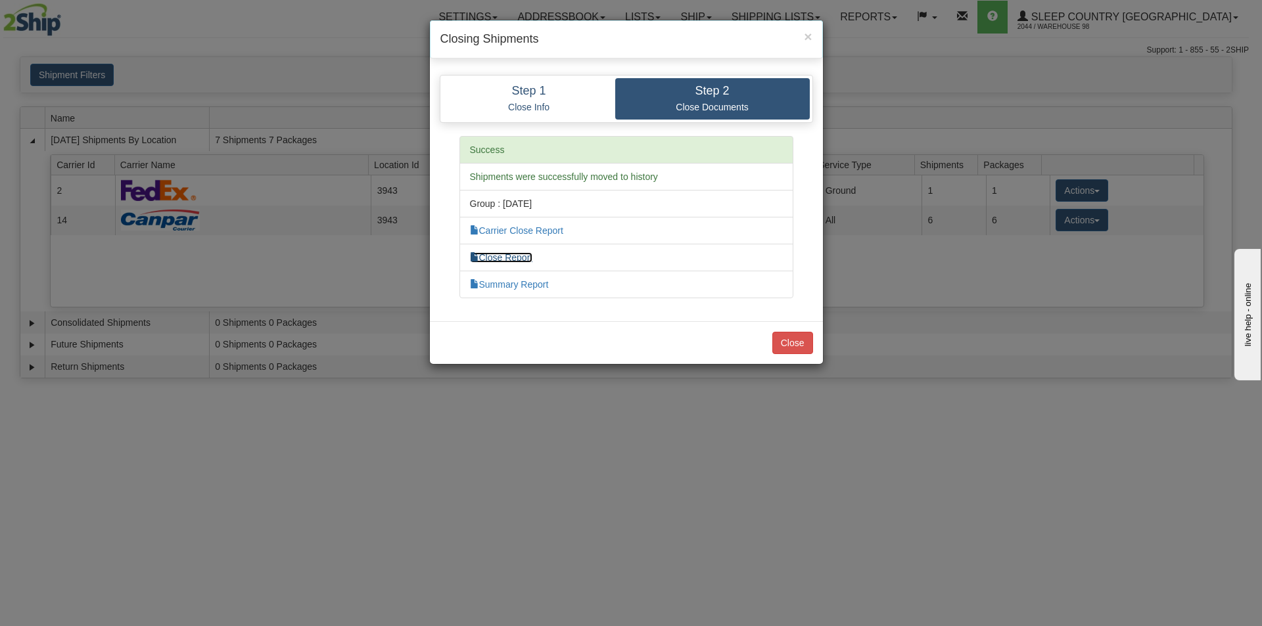
click at [503, 254] on link "Close Report" at bounding box center [501, 257] width 63 height 11
click at [791, 346] on button "Close" at bounding box center [792, 343] width 41 height 22
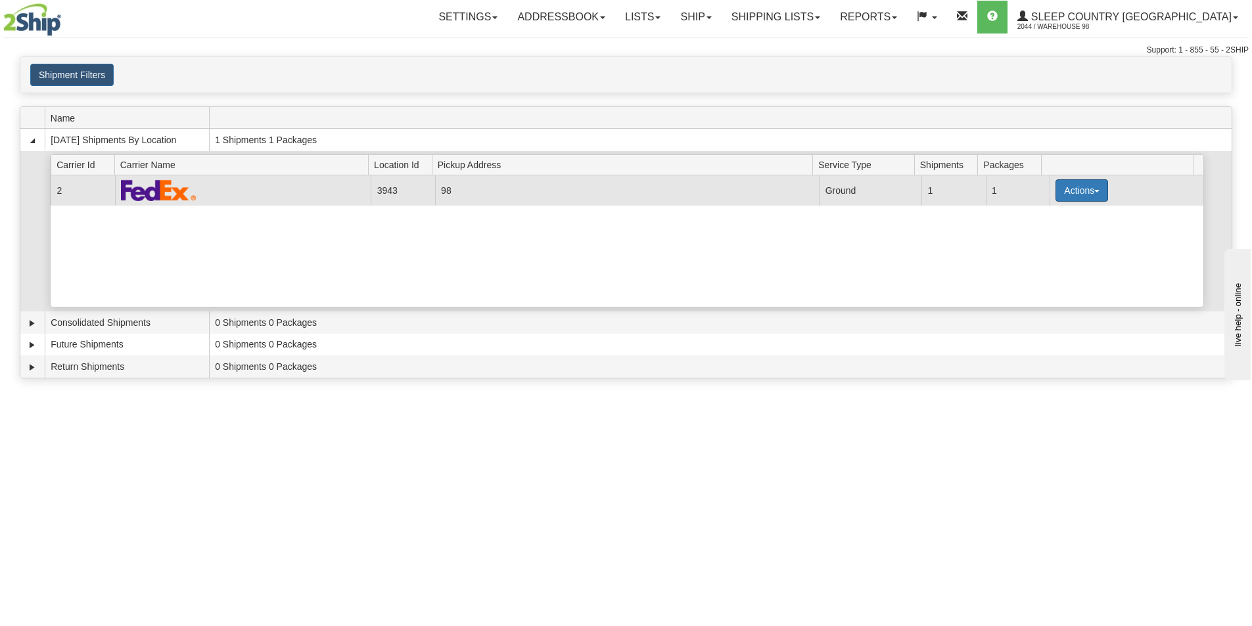
click at [1093, 189] on button "Actions" at bounding box center [1082, 190] width 53 height 22
click at [1031, 234] on span "Close" at bounding box center [1031, 231] width 30 height 9
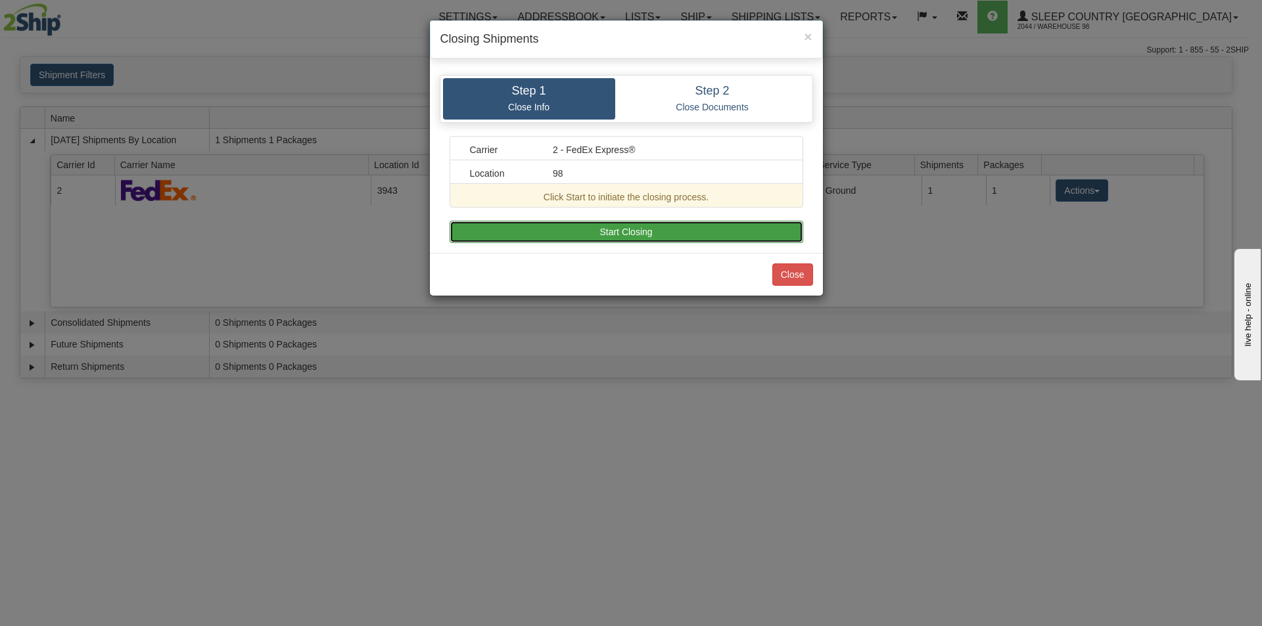
click at [594, 235] on button "Start Closing" at bounding box center [627, 232] width 354 height 22
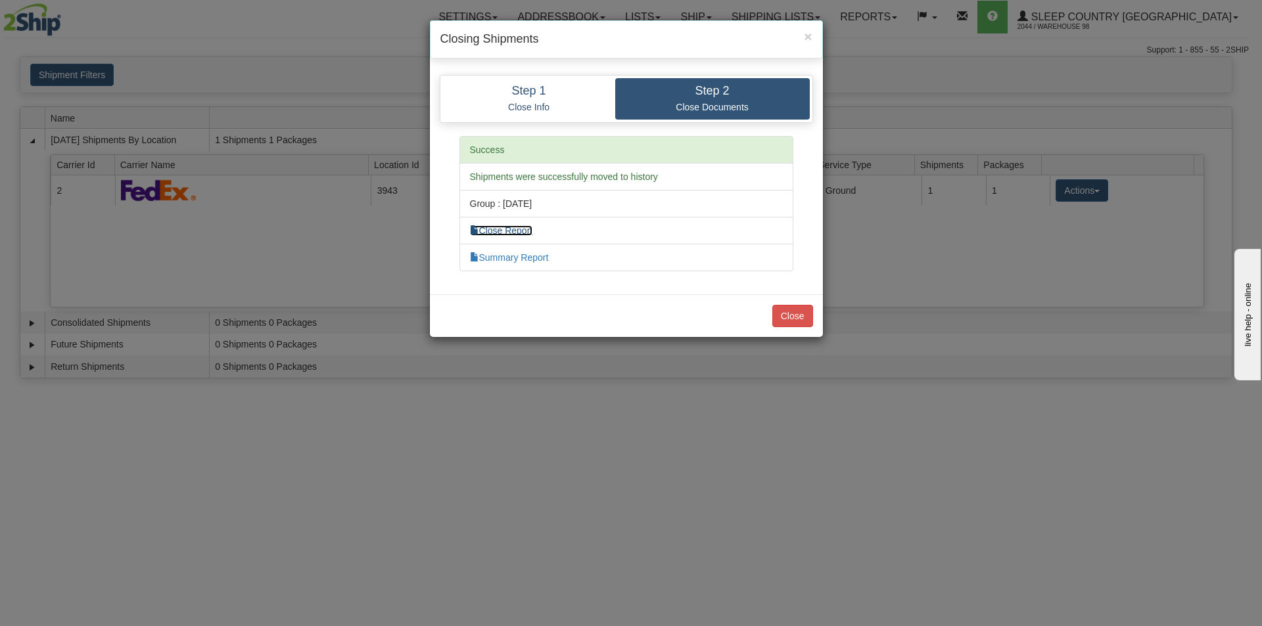
click at [511, 231] on link "Close Report" at bounding box center [501, 230] width 63 height 11
click at [794, 311] on button "Close" at bounding box center [792, 316] width 41 height 22
